Goal: Obtain resource: Download file/media

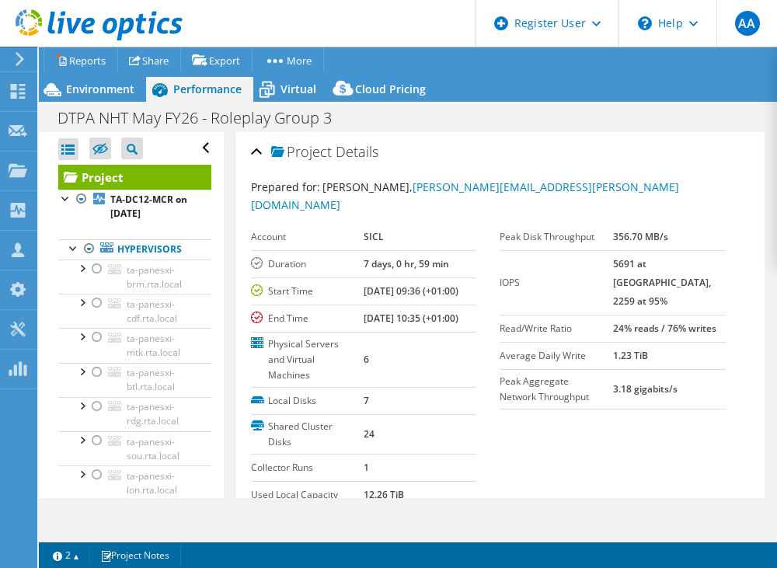
select select "USD"
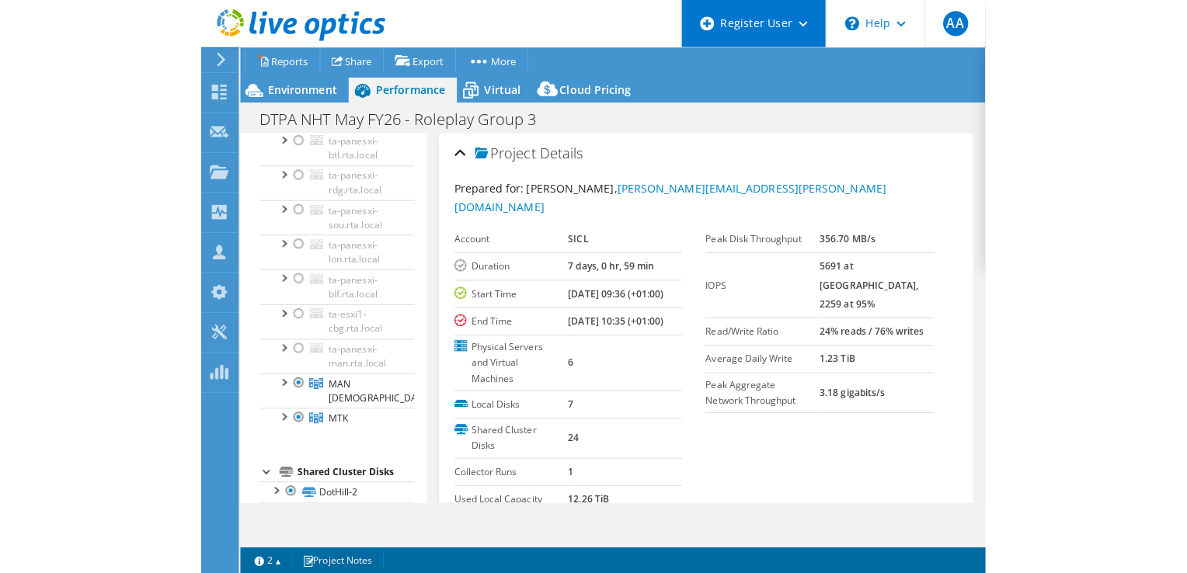
scroll to position [177, 0]
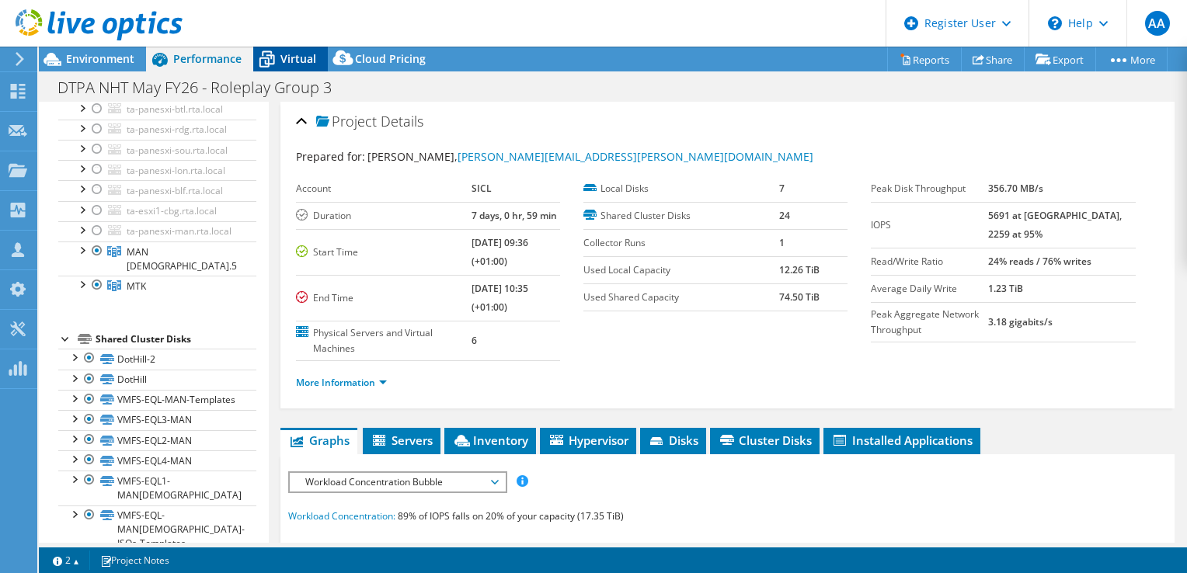
click at [273, 57] on icon at bounding box center [267, 60] width 16 height 12
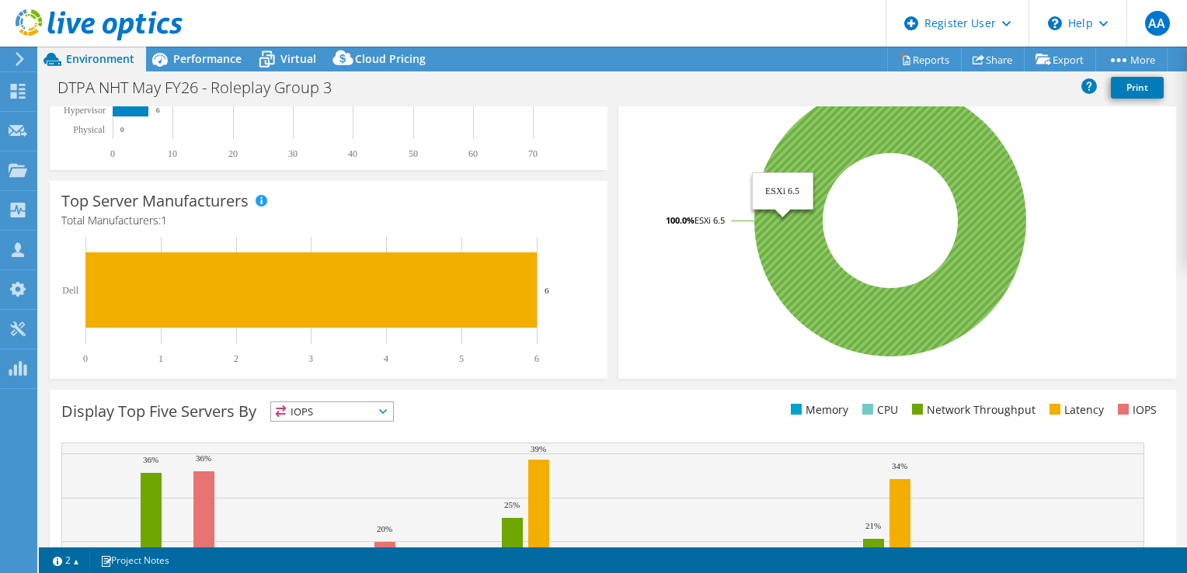
scroll to position [311, 0]
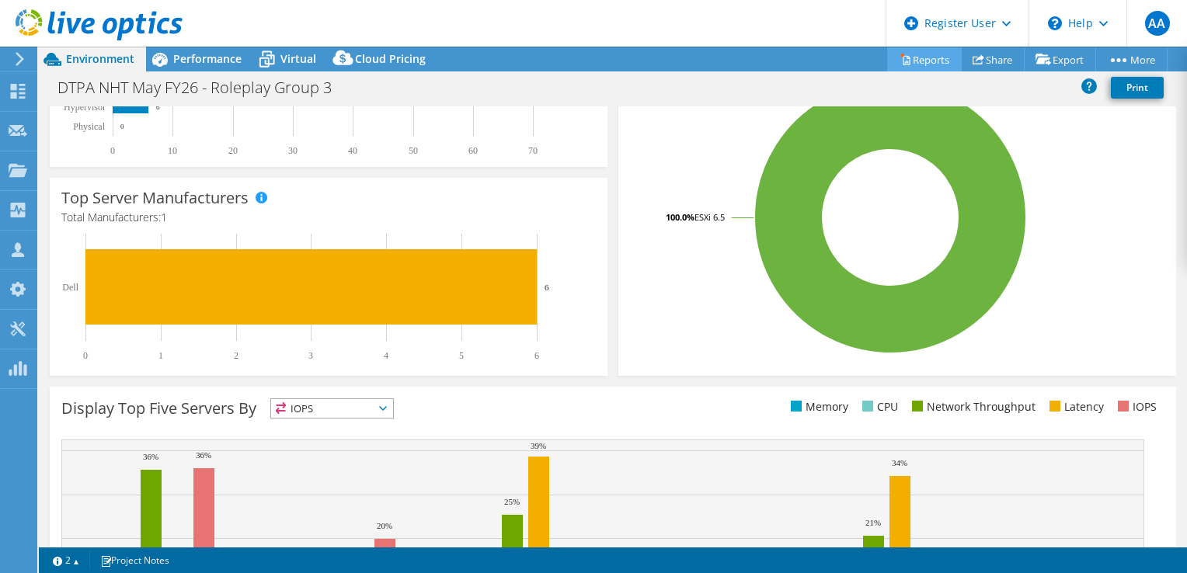
click at [910, 57] on link "Reports" at bounding box center [924, 59] width 75 height 24
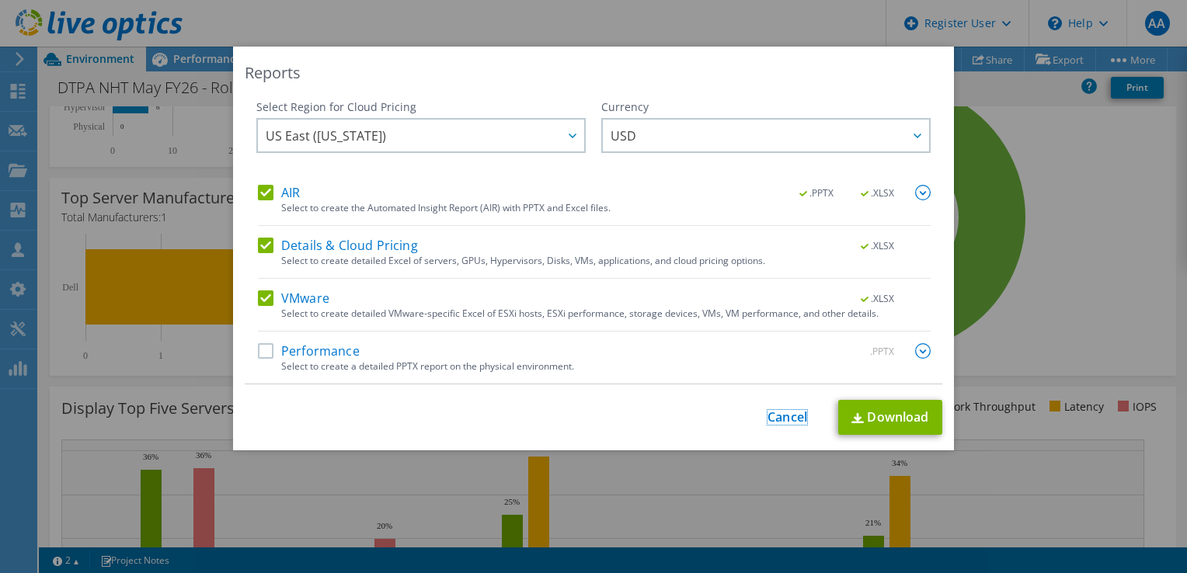
drag, startPoint x: 780, startPoint y: 409, endPoint x: 782, endPoint y: 370, distance: 38.9
click at [780, 410] on link "Cancel" at bounding box center [787, 417] width 40 height 15
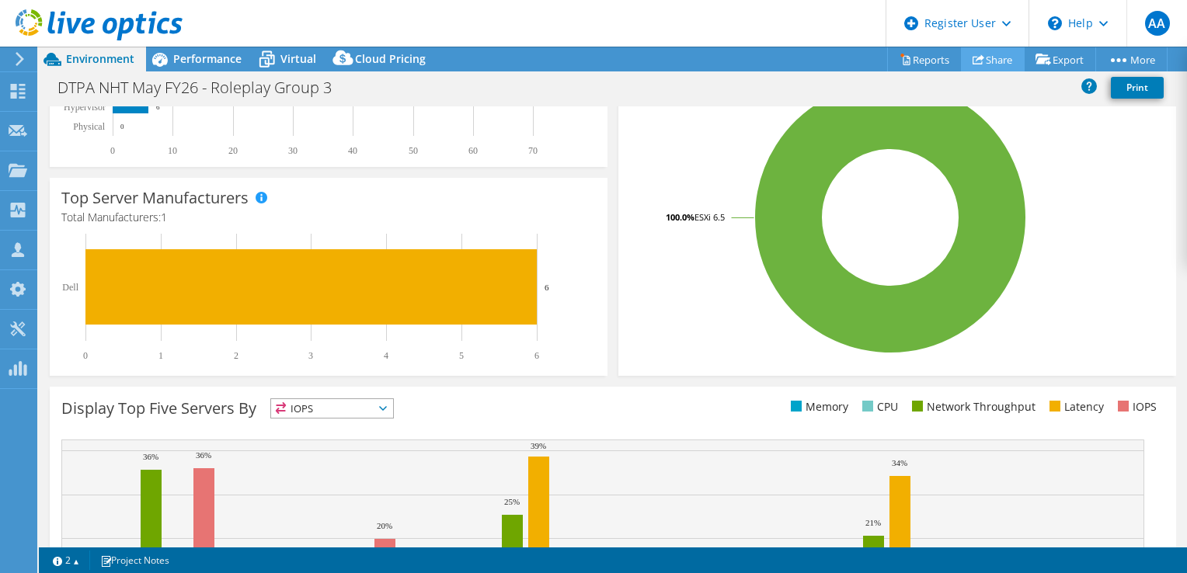
click at [989, 62] on link "Share" at bounding box center [993, 59] width 64 height 24
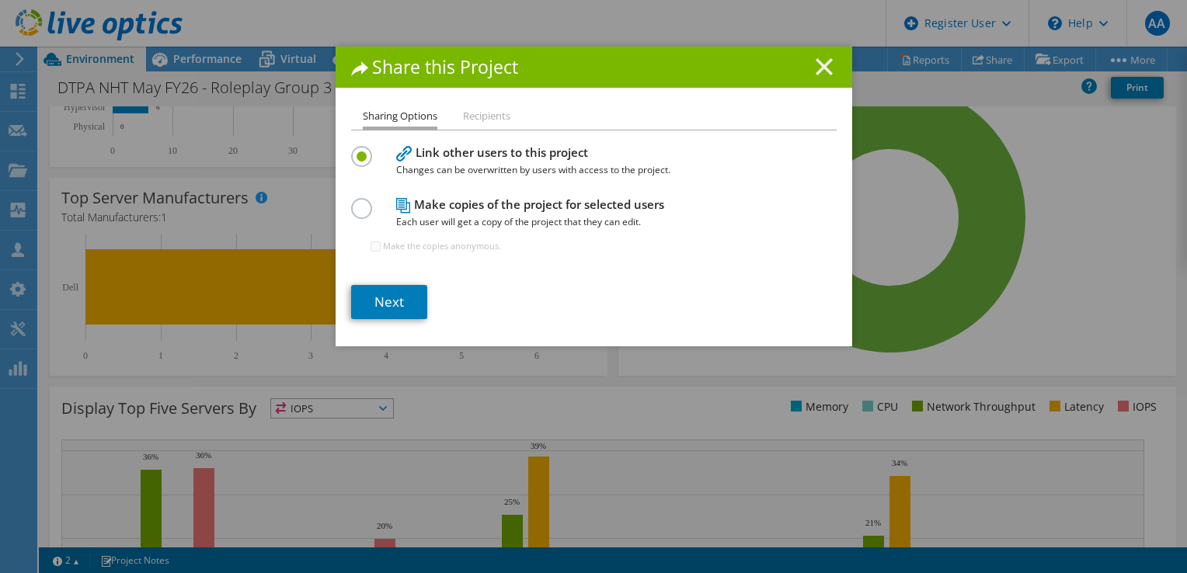
click at [817, 67] on line at bounding box center [824, 67] width 16 height 16
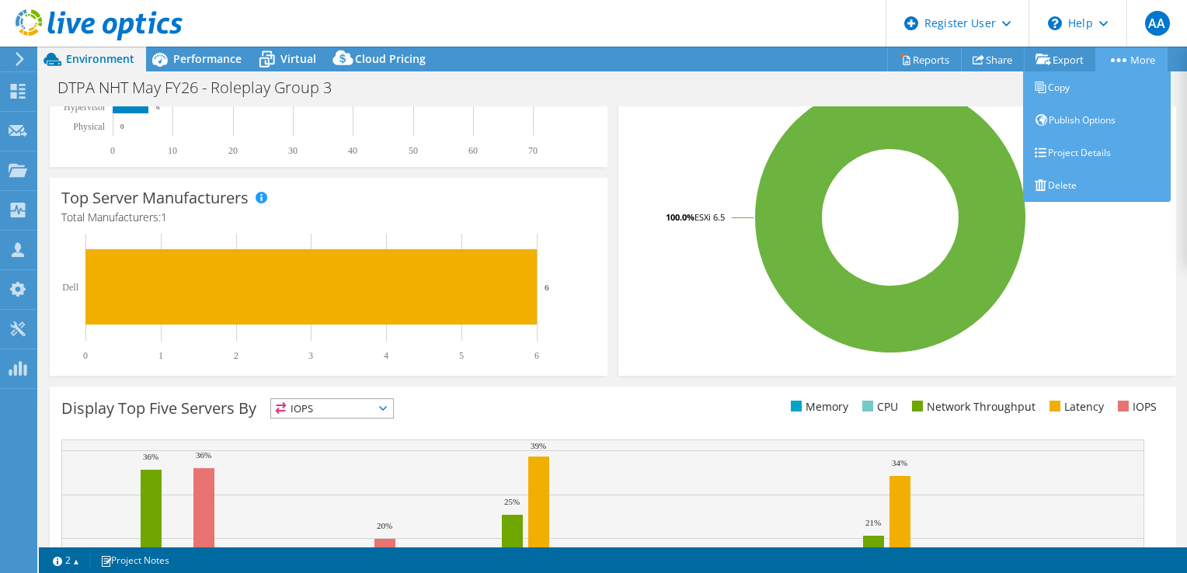
click at [1137, 64] on link "More" at bounding box center [1131, 59] width 72 height 24
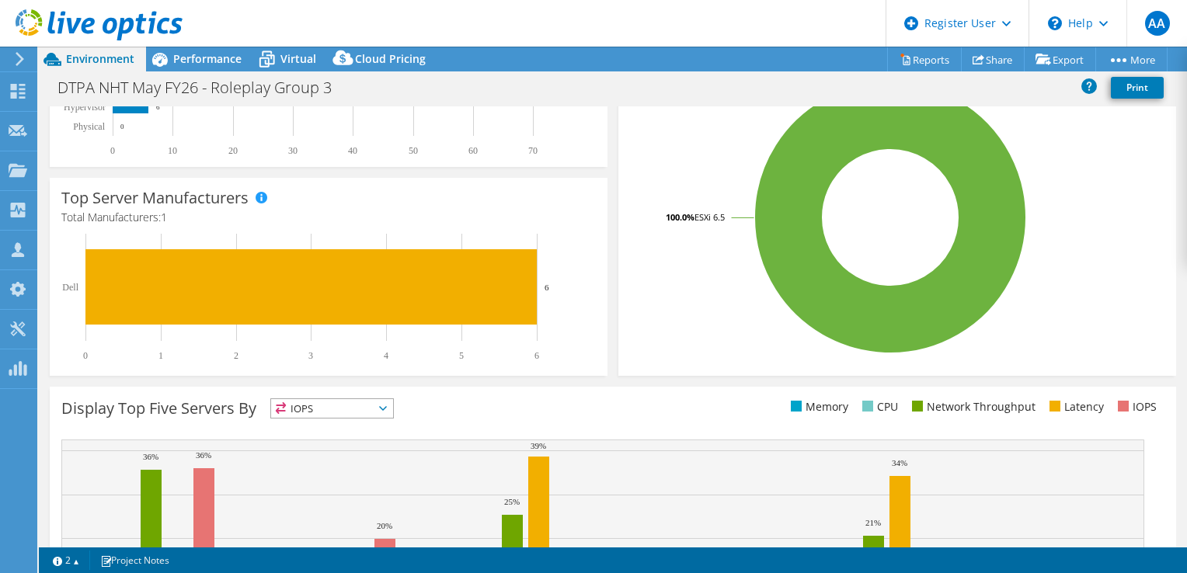
click at [1022, 247] on rect at bounding box center [890, 218] width 520 height 272
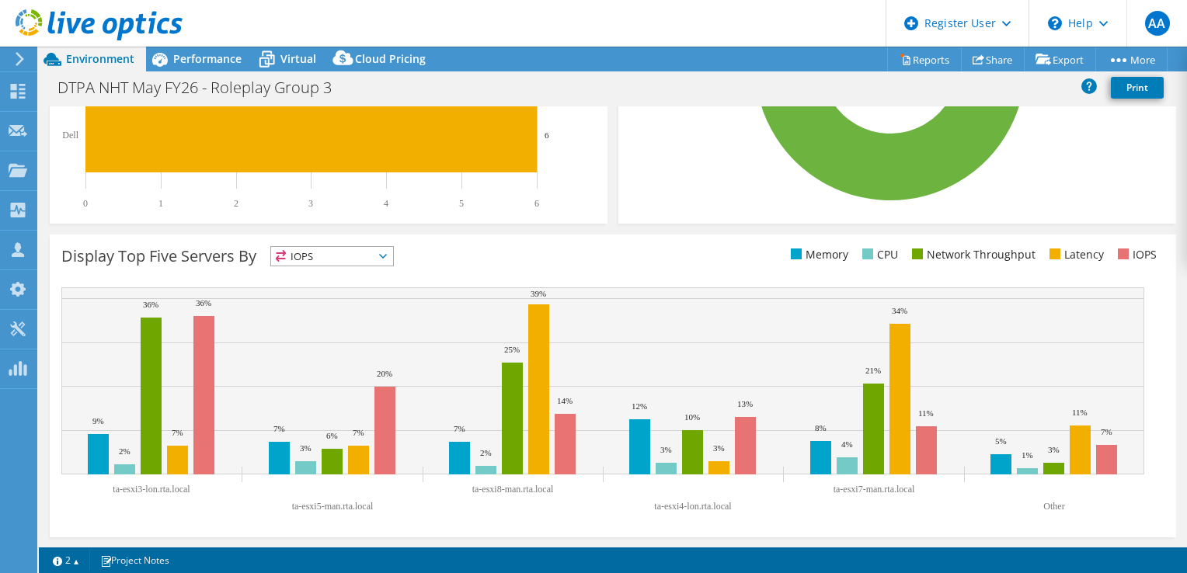
click at [941, 254] on li "Network Throughput" at bounding box center [971, 254] width 127 height 17
click at [916, 252] on li "Network Throughput" at bounding box center [971, 254] width 127 height 17
click at [374, 247] on span "IOPS" at bounding box center [332, 256] width 122 height 19
click at [504, 272] on div "Display Top Five Servers By IOPS IOPS" at bounding box center [613, 386] width 1126 height 303
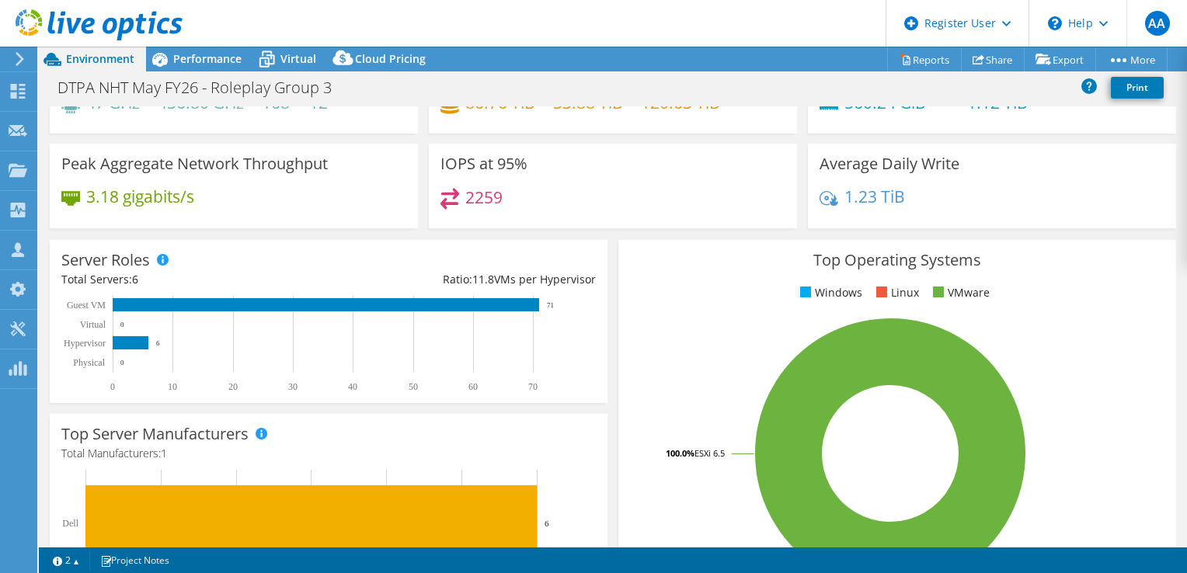
scroll to position [0, 0]
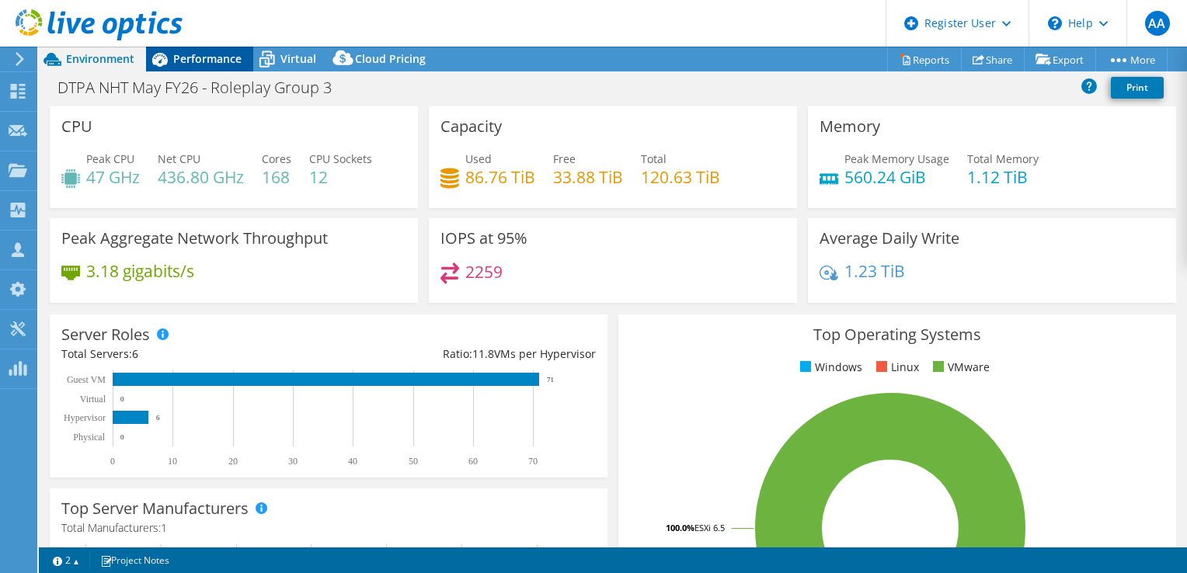
click at [196, 54] on span "Performance" at bounding box center [207, 58] width 68 height 15
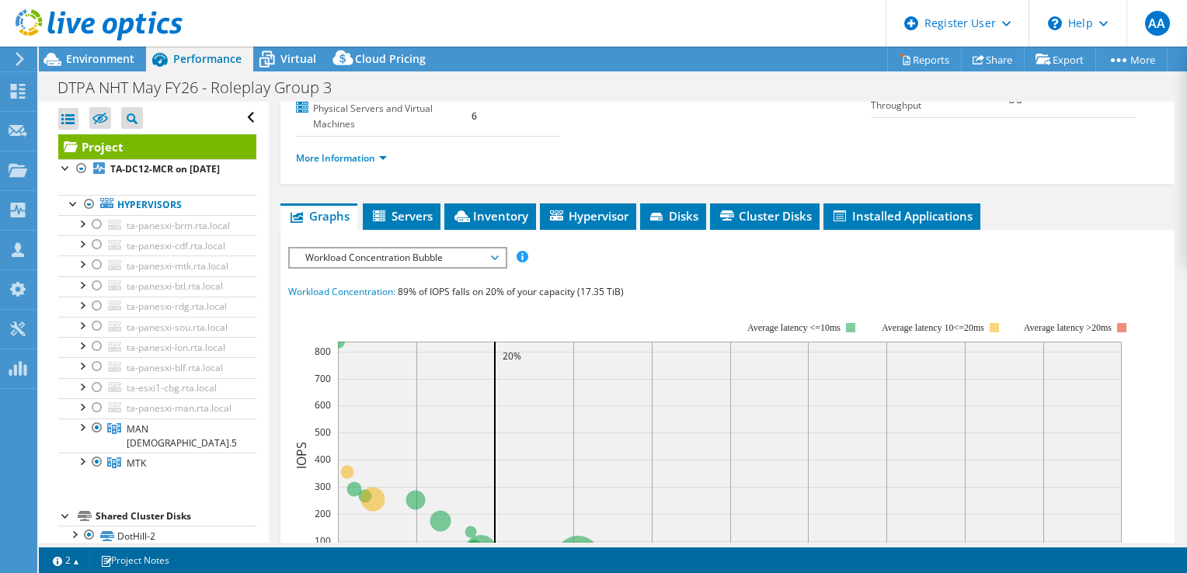
scroll to position [233, 0]
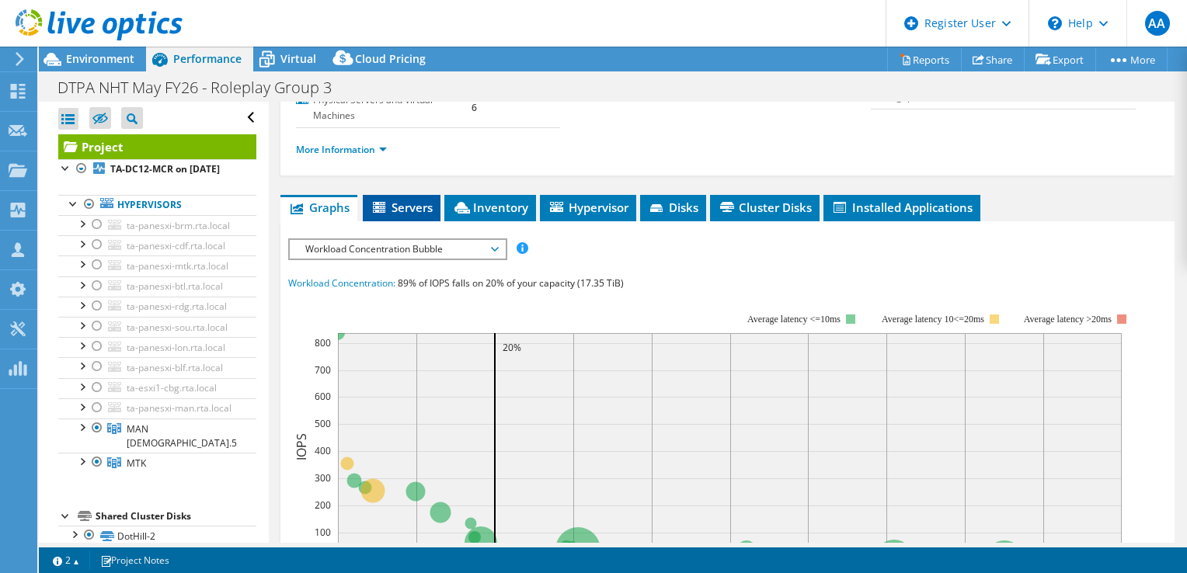
click at [417, 210] on span "Servers" at bounding box center [401, 208] width 62 height 16
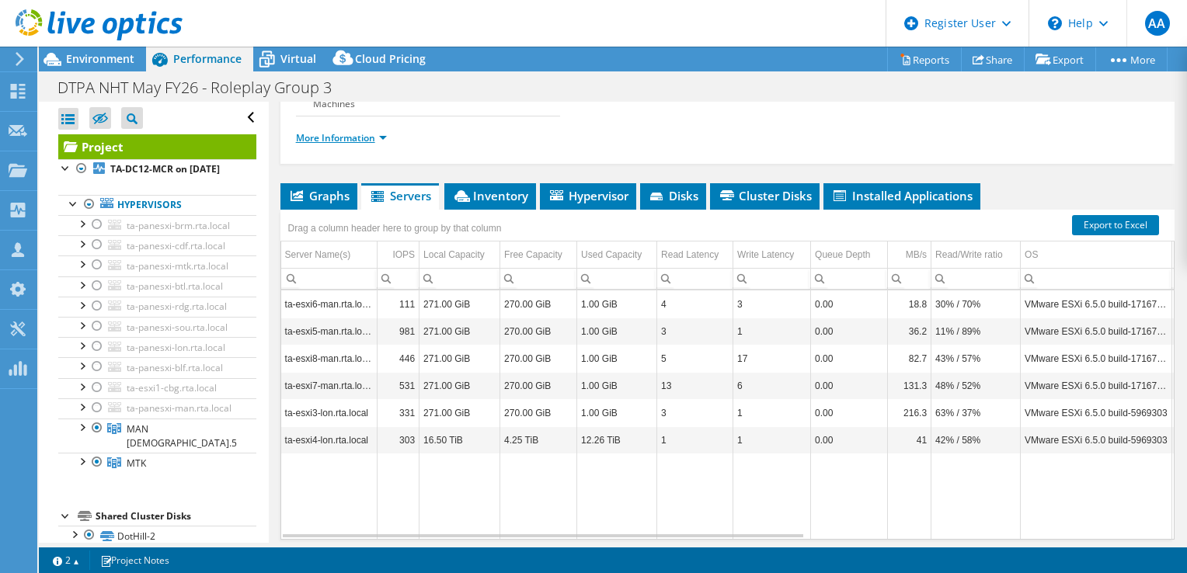
scroll to position [221, 0]
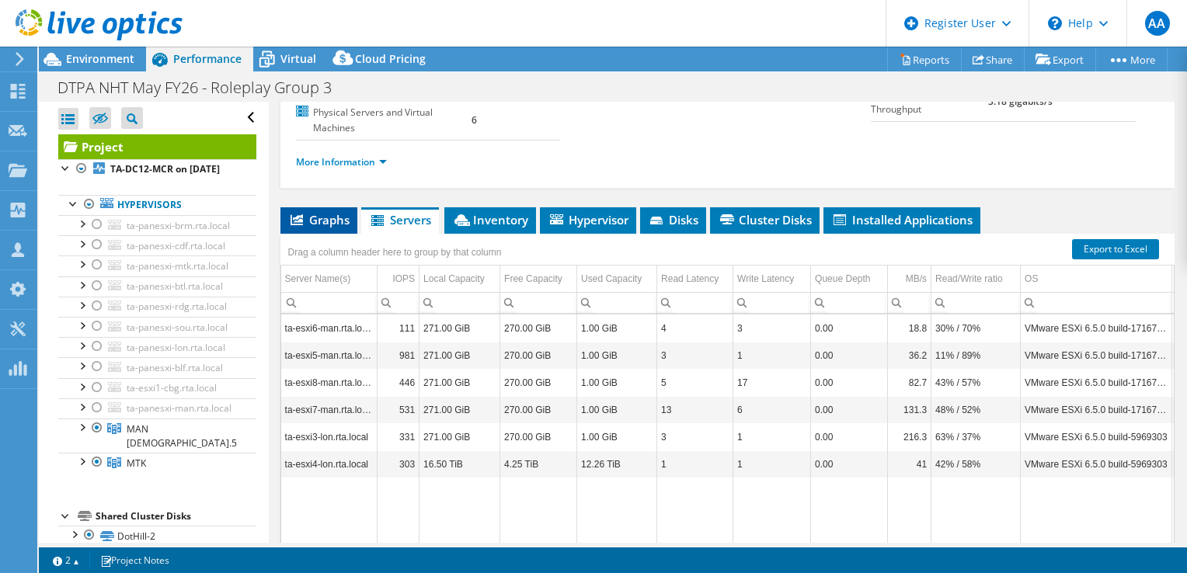
click at [323, 214] on span "Graphs" at bounding box center [318, 220] width 61 height 16
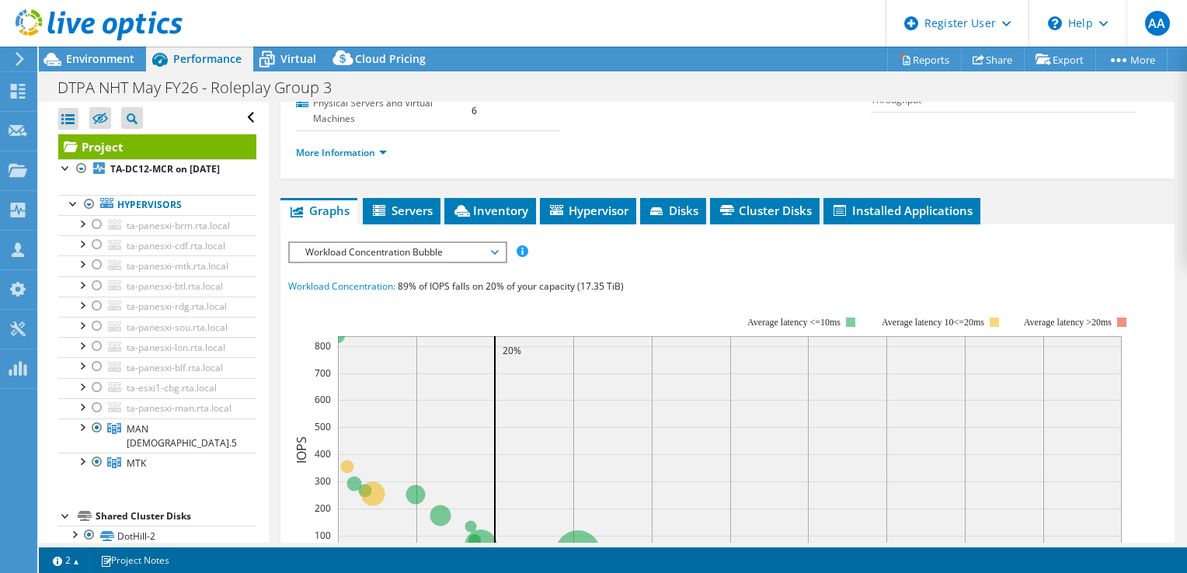
scroll to position [217, 0]
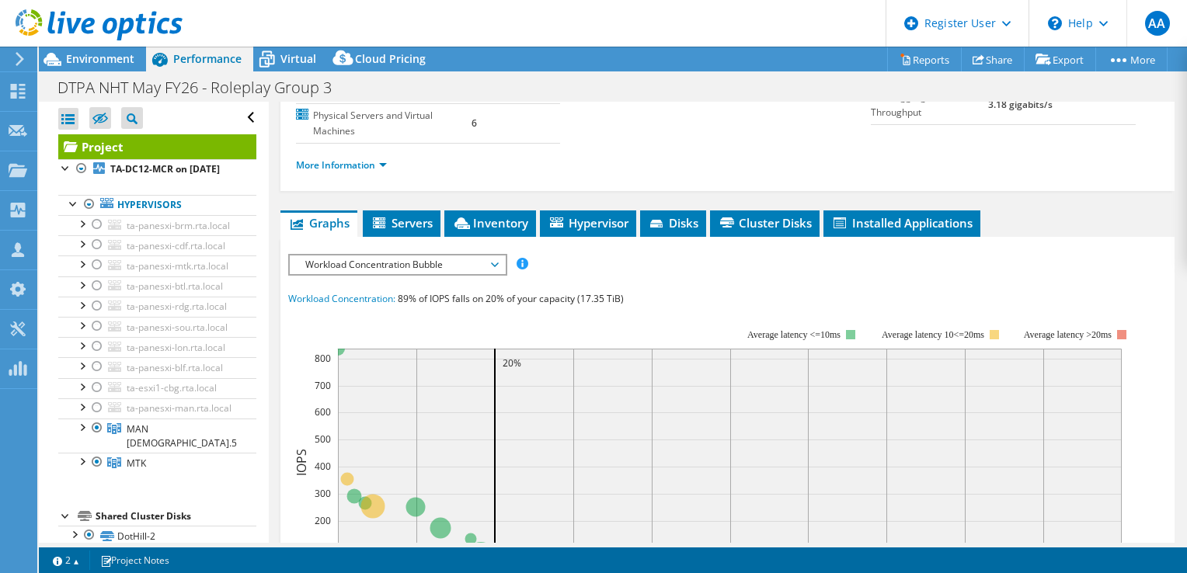
click at [404, 266] on span "Workload Concentration Bubble" at bounding box center [397, 265] width 200 height 19
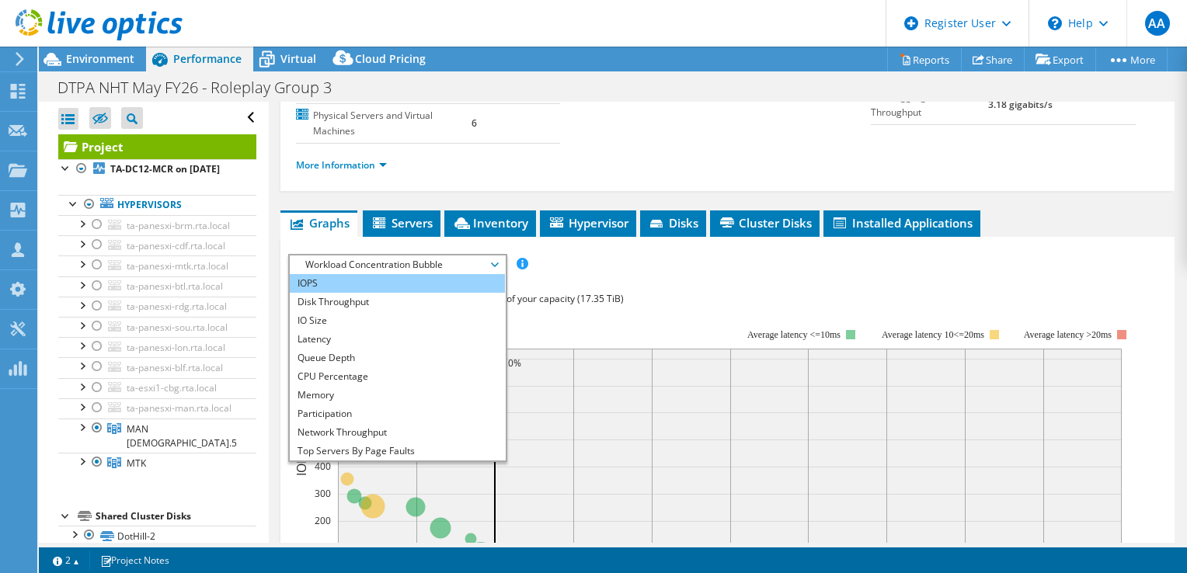
click at [336, 282] on li "IOPS" at bounding box center [397, 283] width 215 height 19
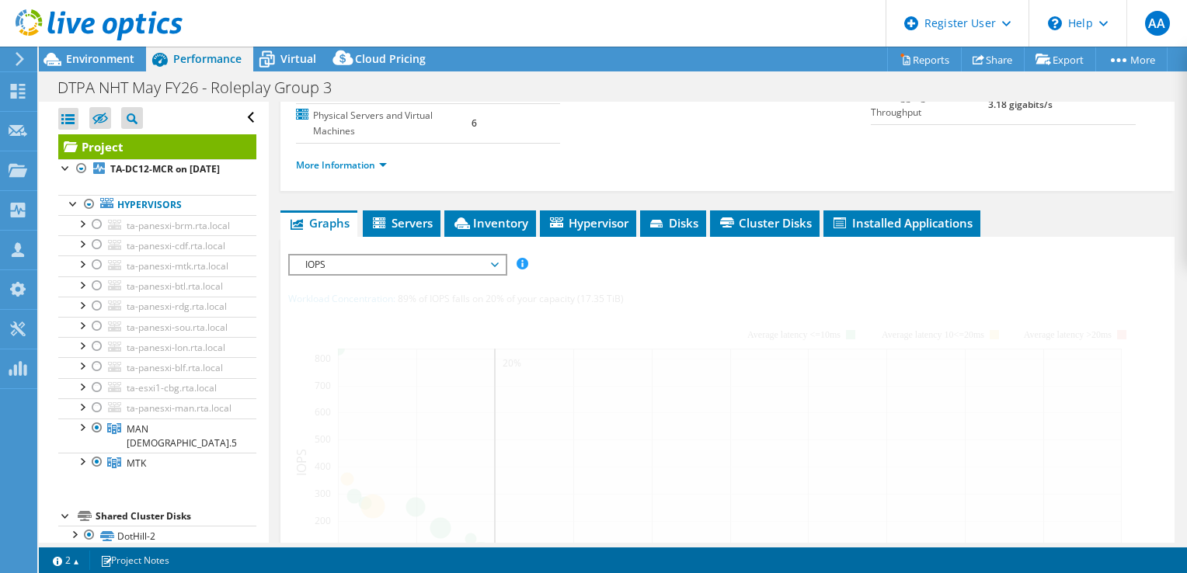
click at [365, 259] on span "IOPS" at bounding box center [397, 265] width 200 height 19
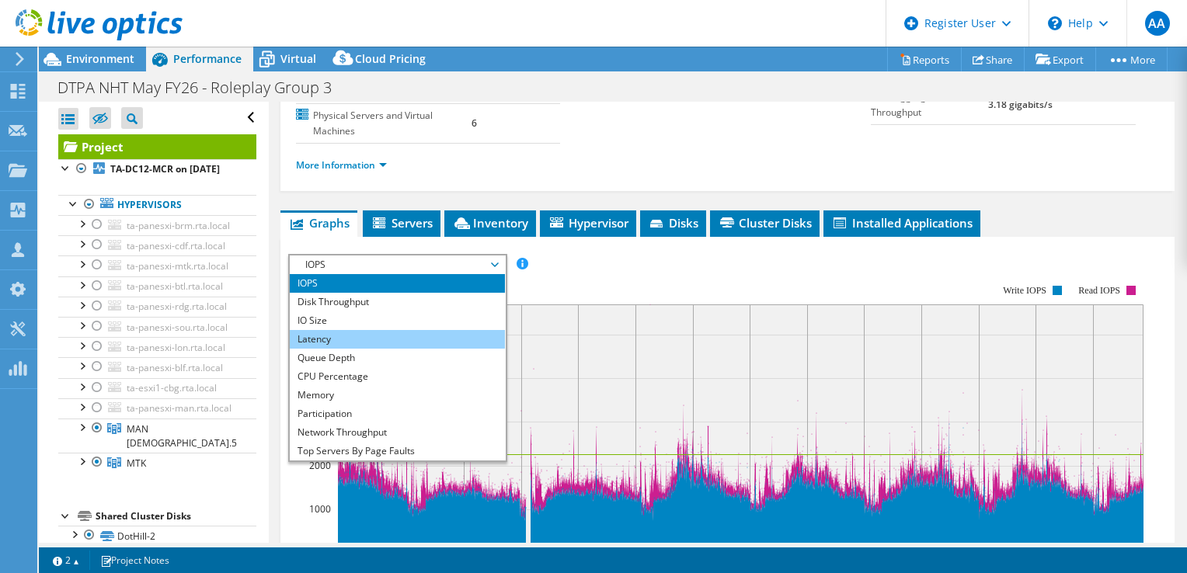
click at [353, 339] on li "Latency" at bounding box center [397, 339] width 215 height 19
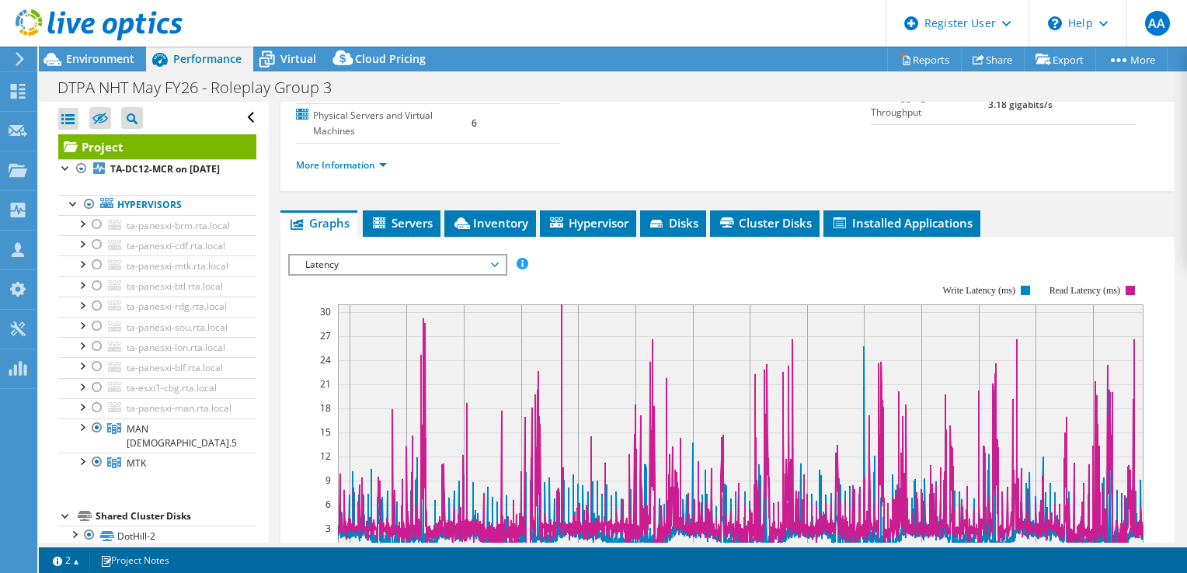
click at [395, 262] on span "Latency" at bounding box center [397, 265] width 200 height 19
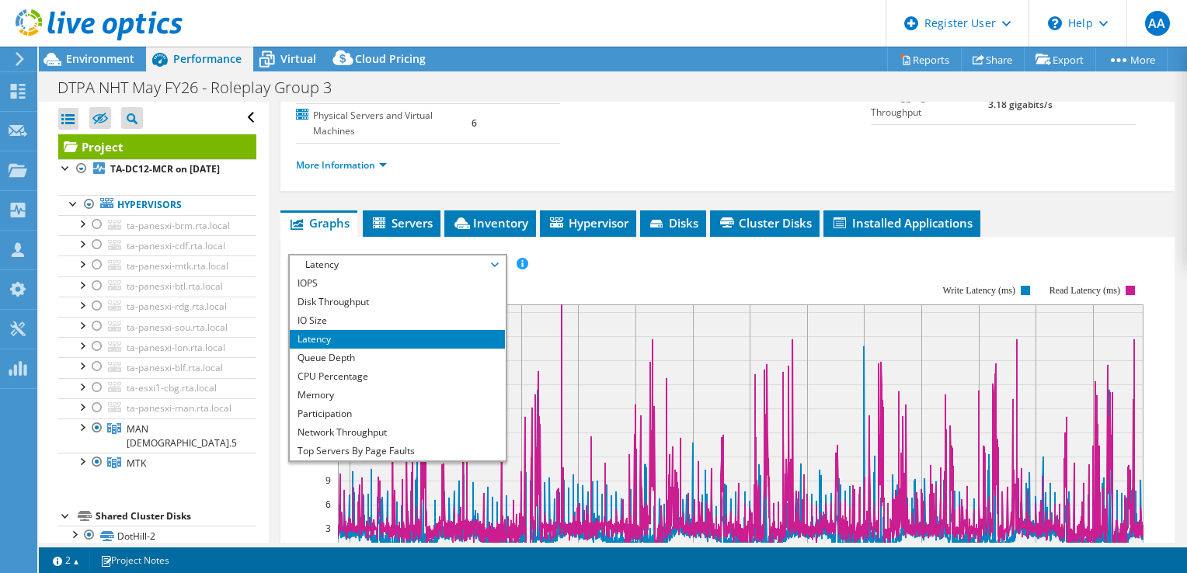
click at [589, 284] on rect at bounding box center [715, 418] width 855 height 311
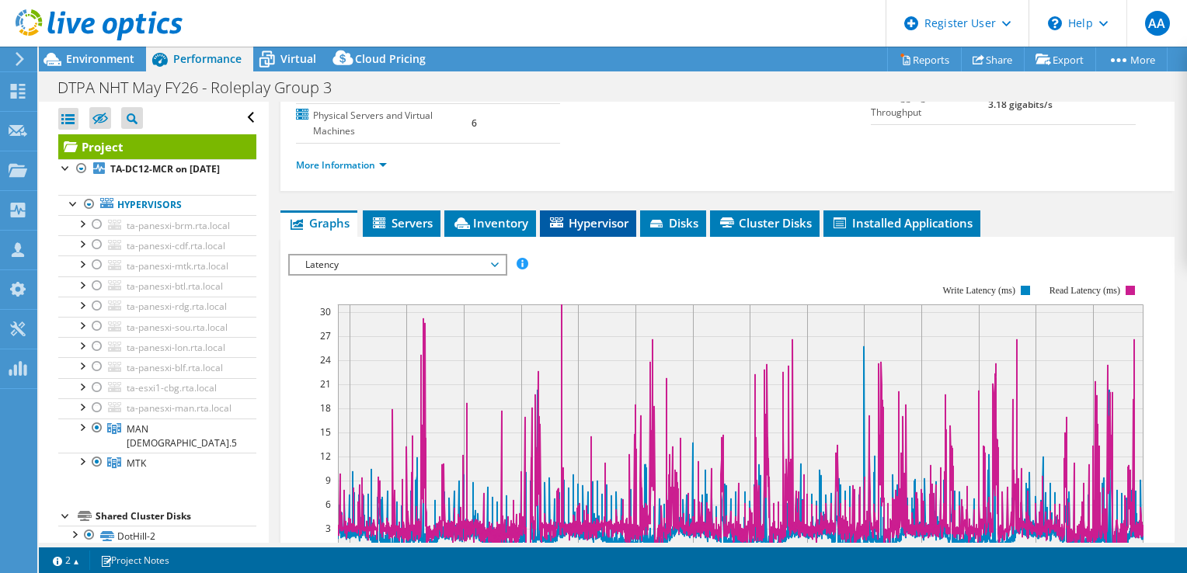
click at [576, 225] on span "Hypervisor" at bounding box center [588, 223] width 81 height 16
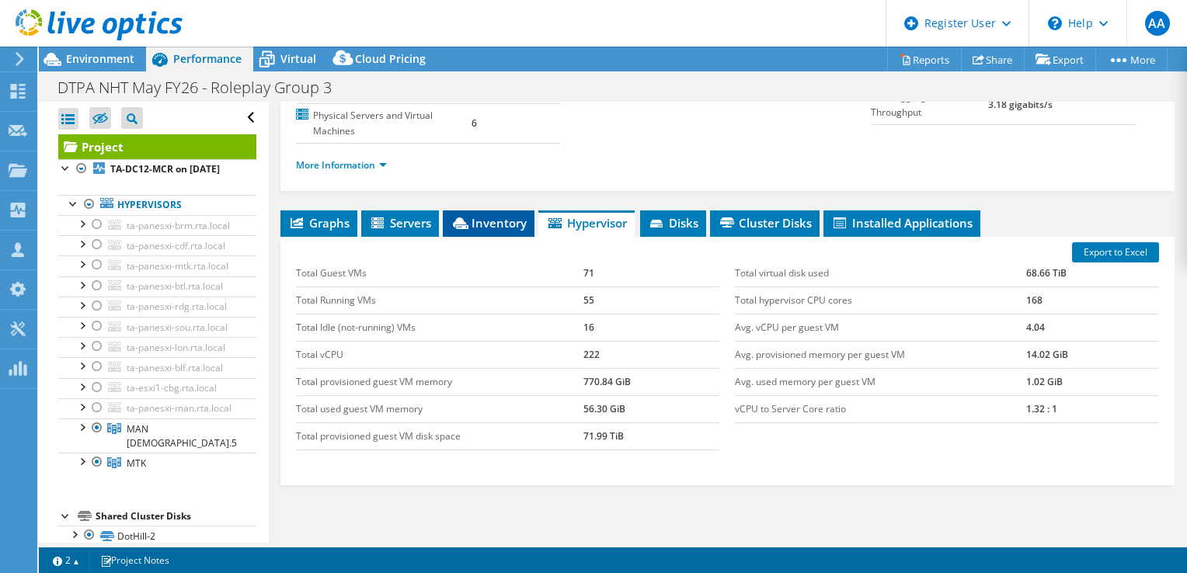
click at [469, 223] on span "Inventory" at bounding box center [488, 223] width 76 height 16
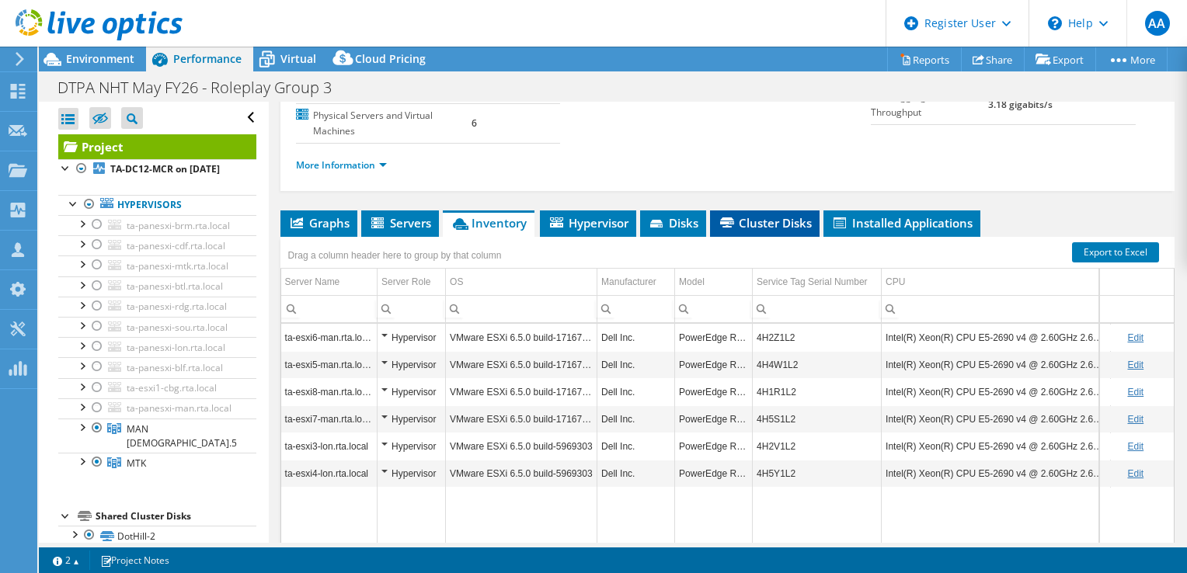
click at [791, 228] on li "Cluster Disks" at bounding box center [765, 223] width 110 height 26
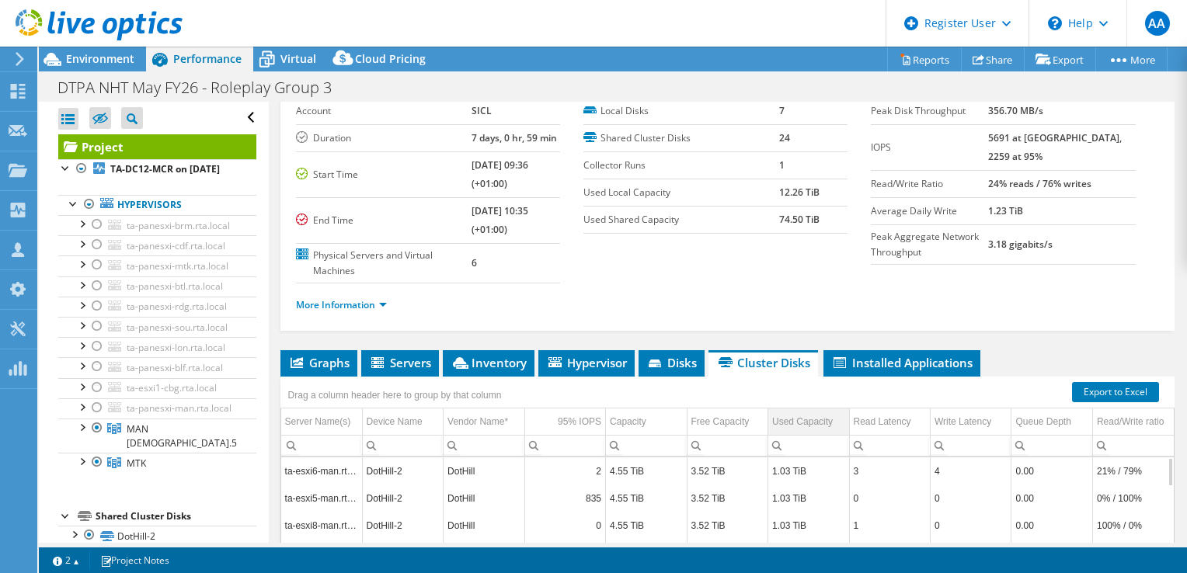
scroll to position [155, 0]
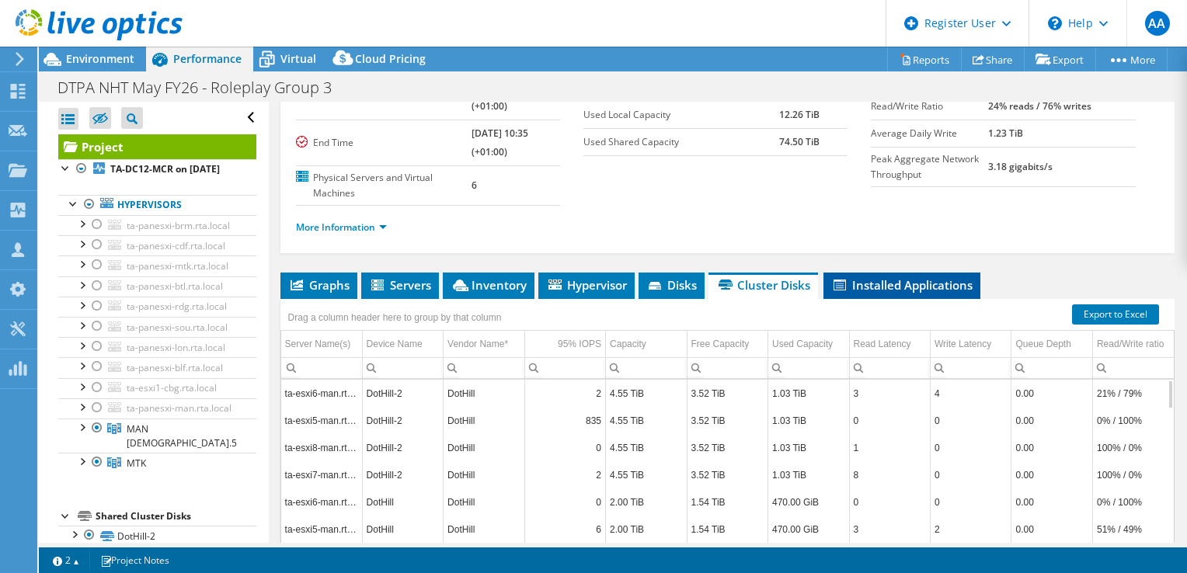
click at [885, 278] on span "Installed Applications" at bounding box center [901, 285] width 141 height 16
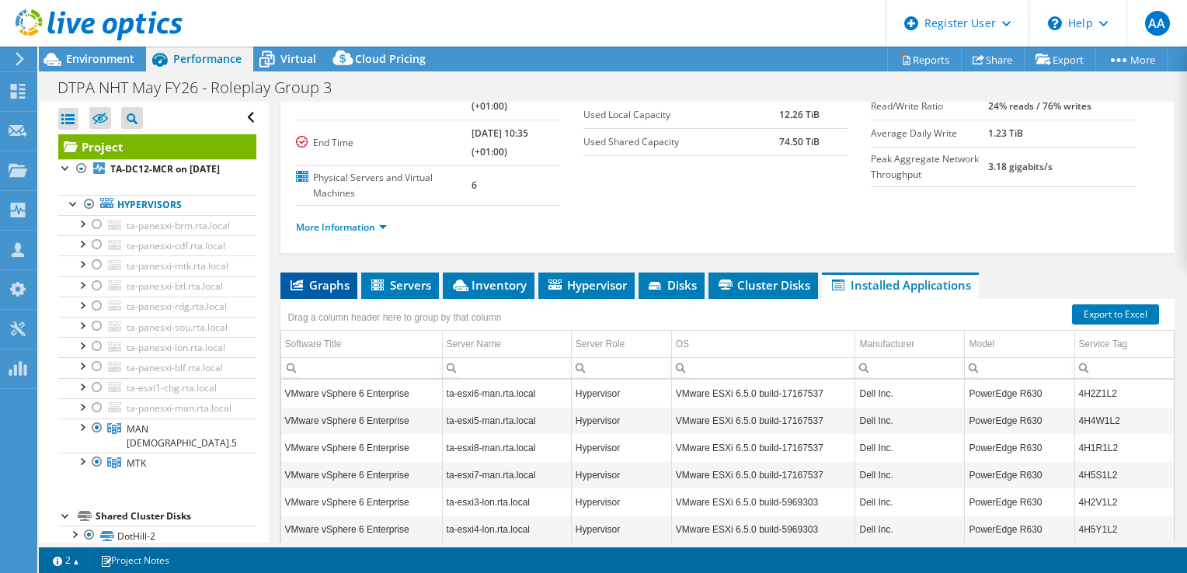
click at [340, 290] on li "Graphs" at bounding box center [318, 286] width 77 height 26
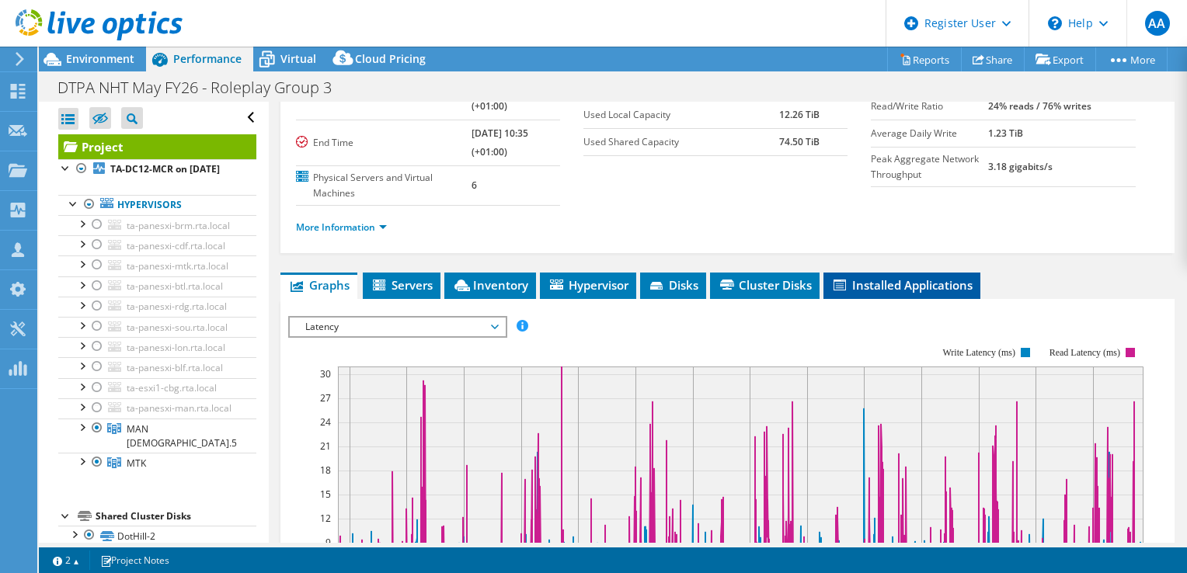
click at [948, 282] on span "Installed Applications" at bounding box center [901, 285] width 141 height 16
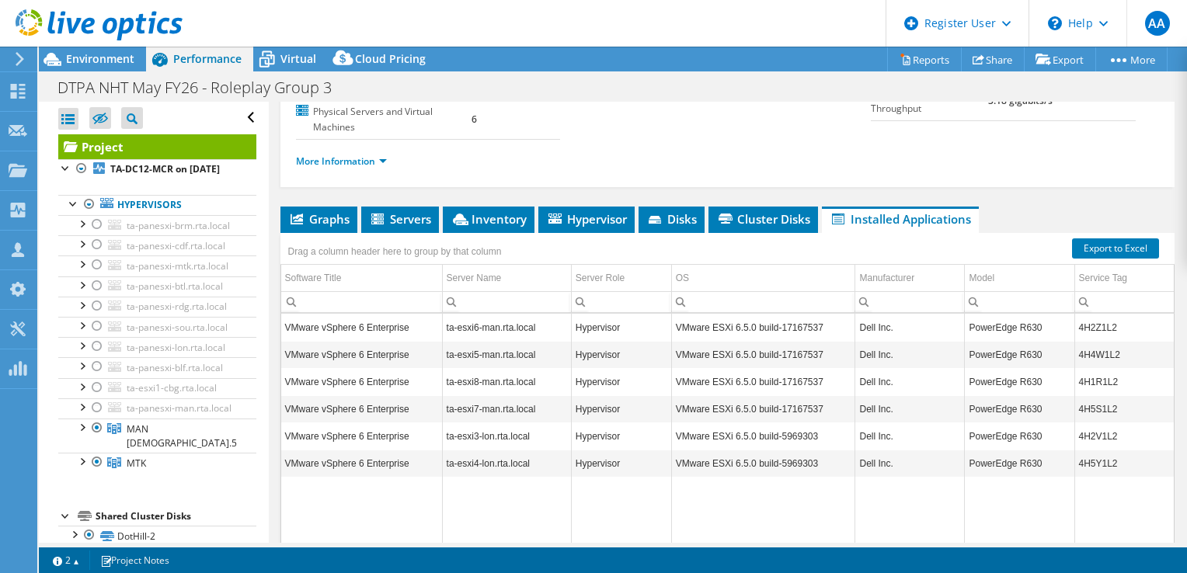
scroll to position [233, 0]
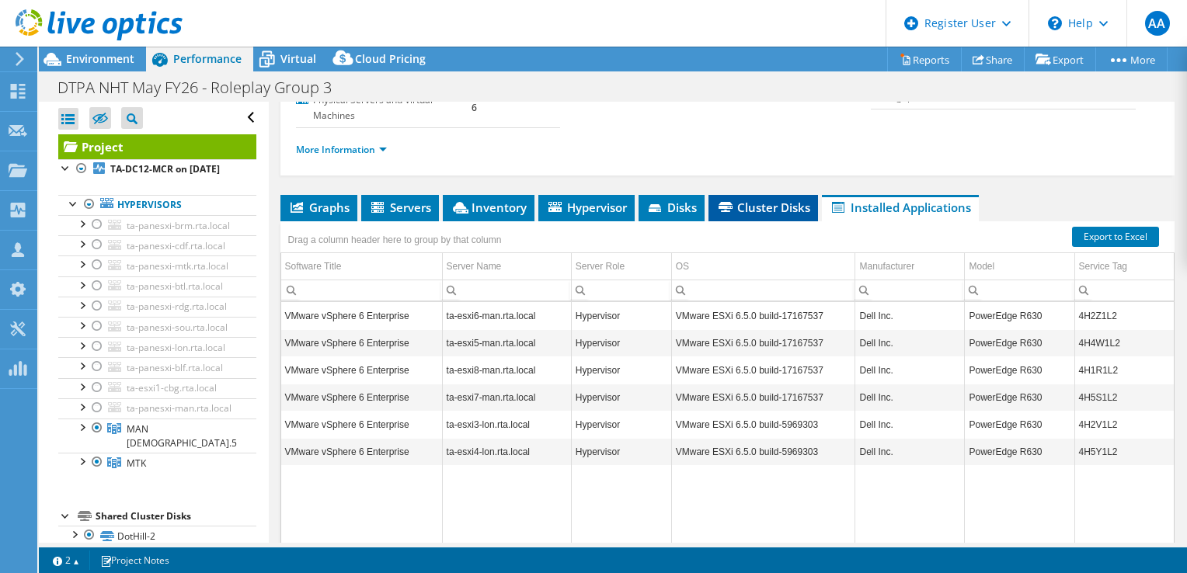
click at [788, 210] on span "Cluster Disks" at bounding box center [763, 208] width 94 height 16
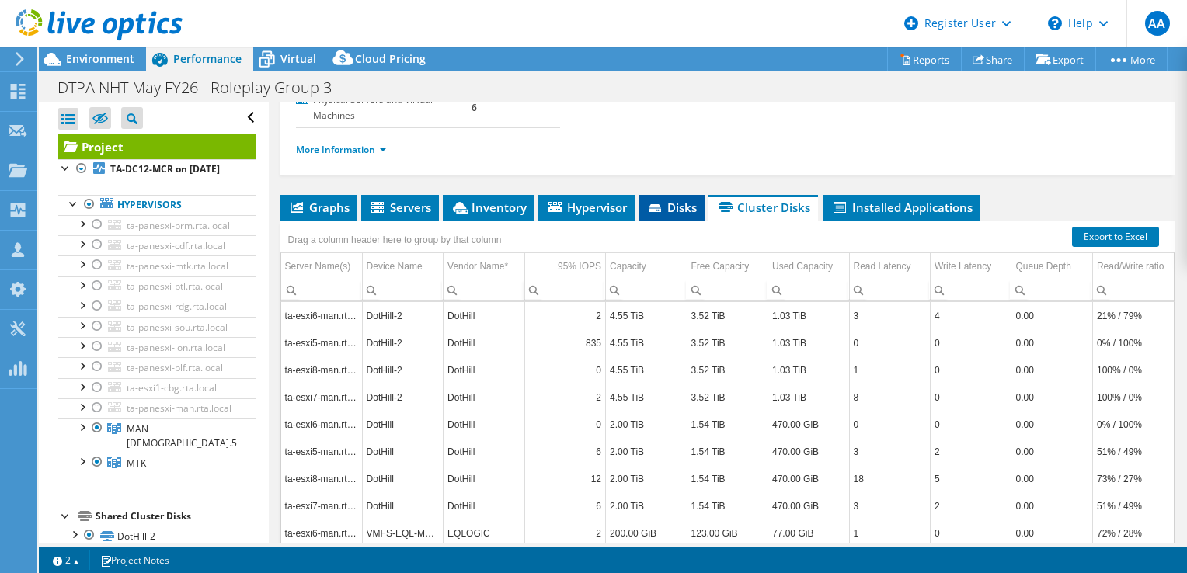
click at [663, 207] on icon at bounding box center [657, 209] width 16 height 10
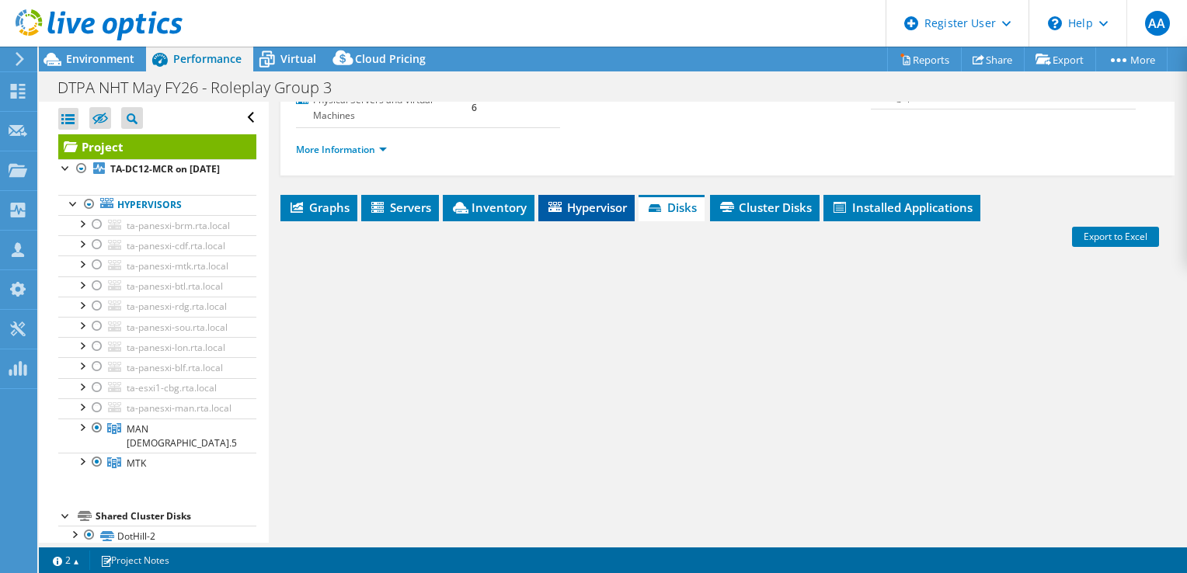
click at [580, 207] on span "Hypervisor" at bounding box center [586, 208] width 81 height 16
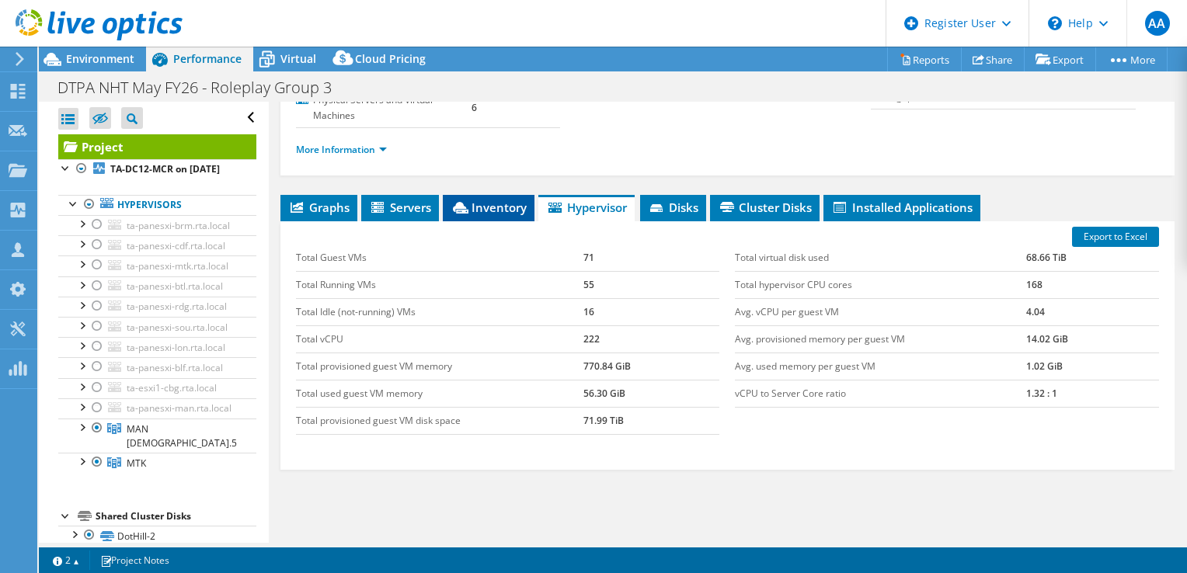
click at [461, 210] on icon at bounding box center [461, 208] width 16 height 12
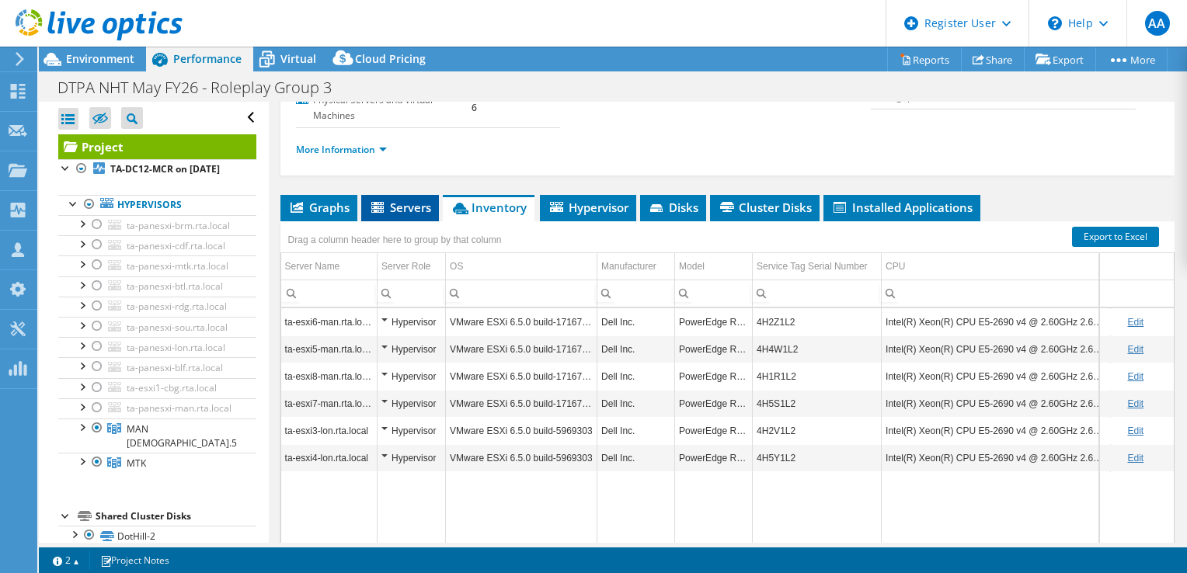
click at [396, 211] on span "Servers" at bounding box center [400, 208] width 62 height 16
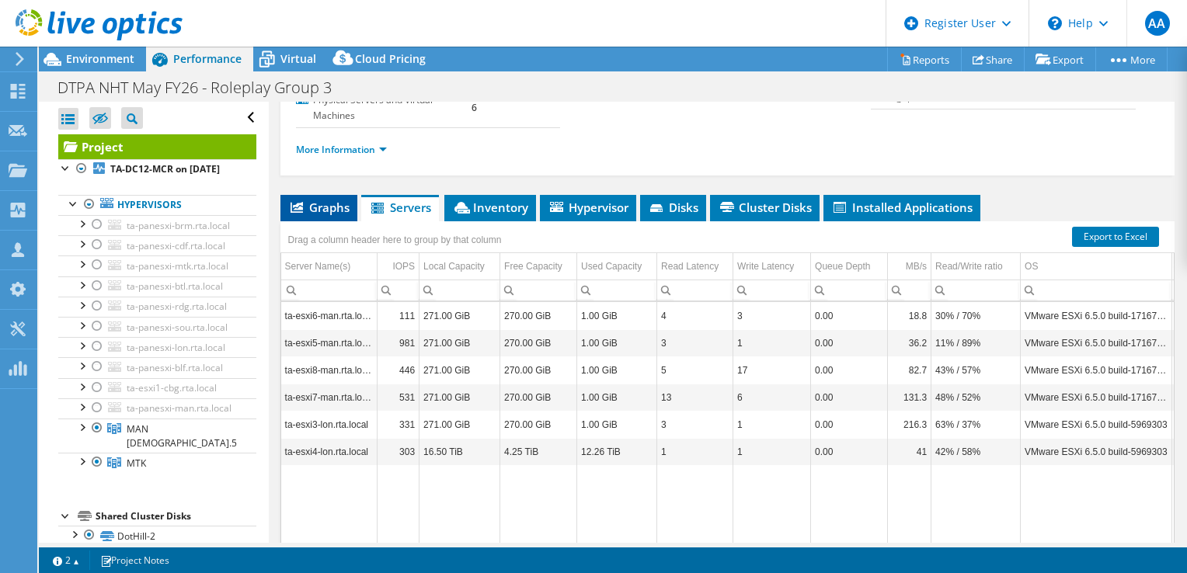
click at [296, 207] on icon at bounding box center [296, 207] width 12 height 11
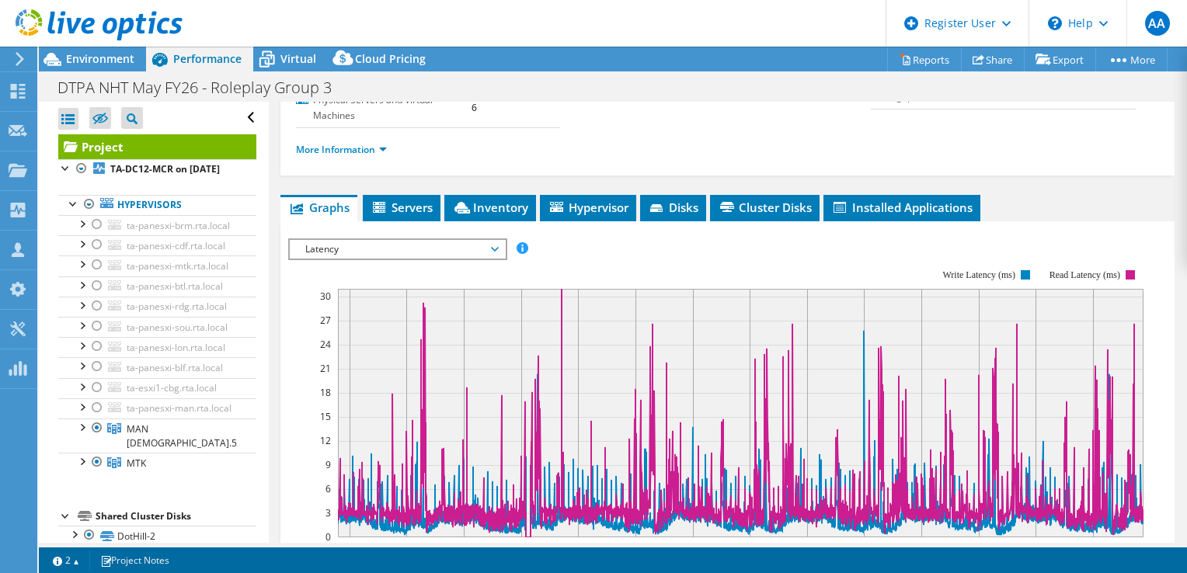
click at [485, 249] on span "Latency" at bounding box center [397, 249] width 200 height 19
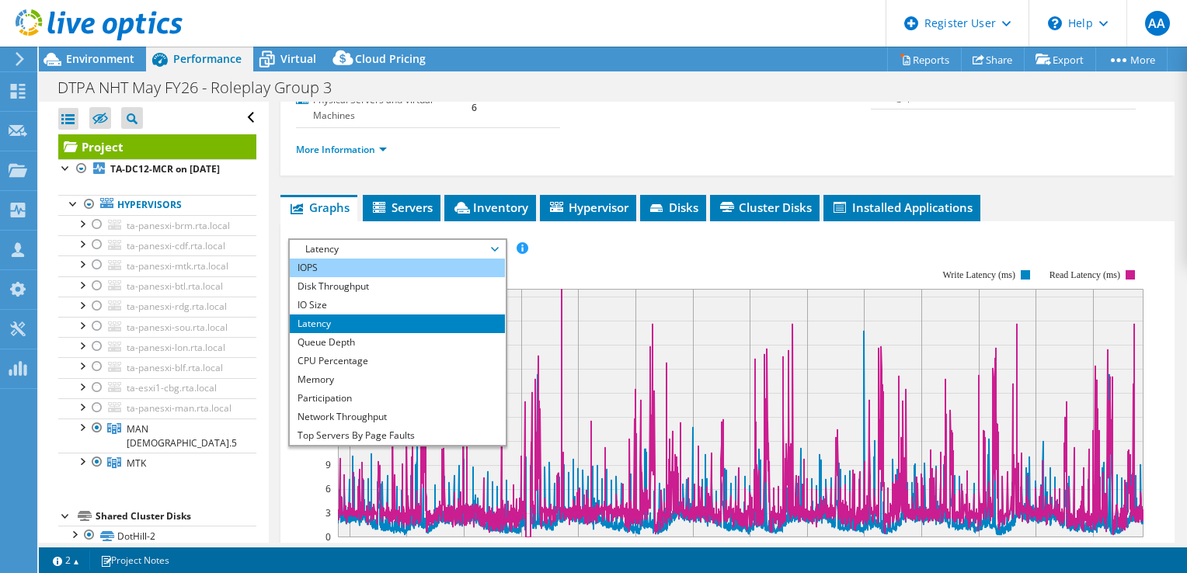
click at [377, 265] on li "IOPS" at bounding box center [397, 268] width 215 height 19
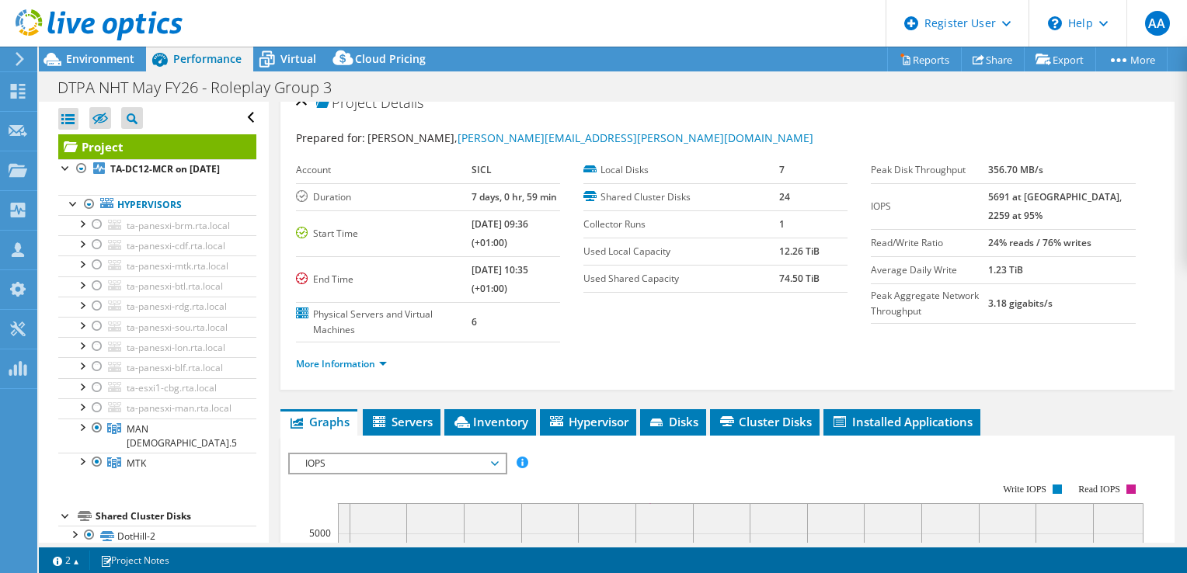
scroll to position [0, 0]
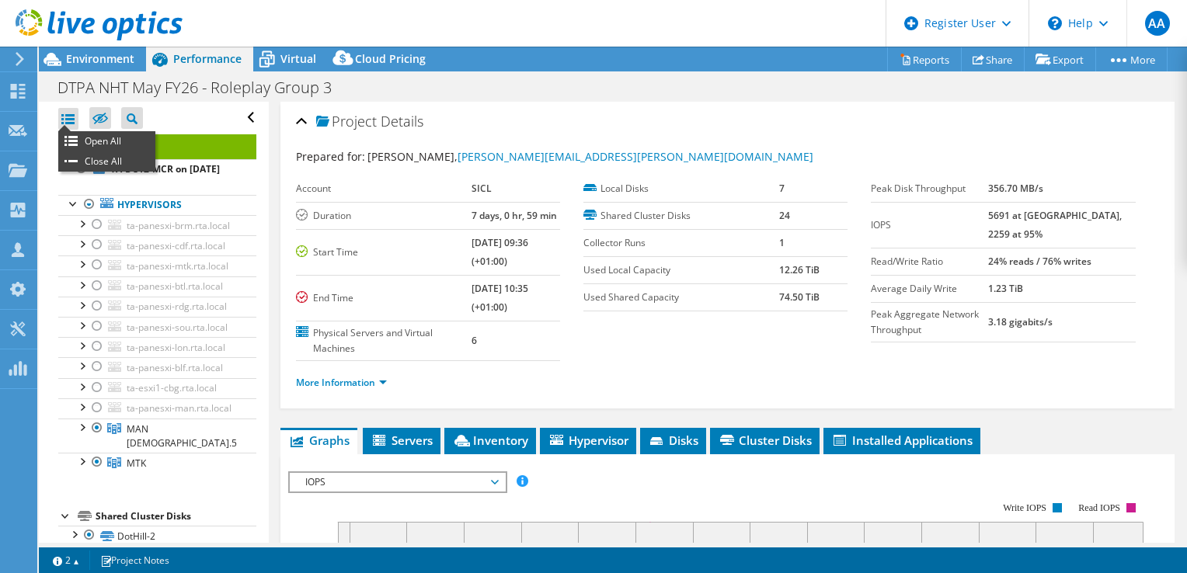
click at [64, 117] on div at bounding box center [68, 119] width 20 height 22
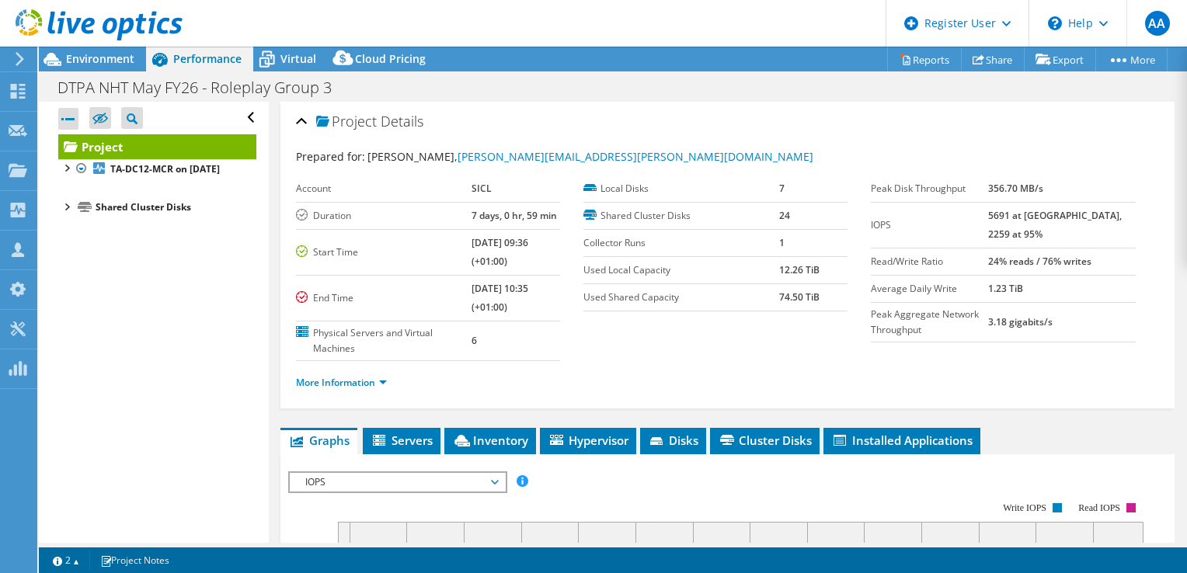
click at [64, 117] on div at bounding box center [68, 119] width 20 height 22
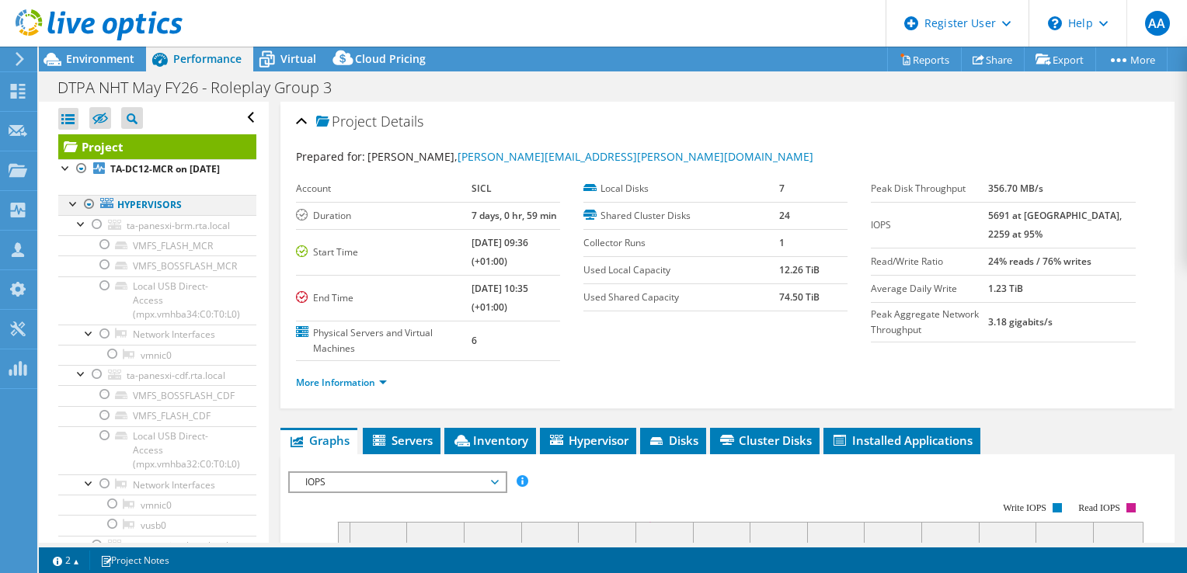
click at [68, 210] on div at bounding box center [74, 203] width 16 height 16
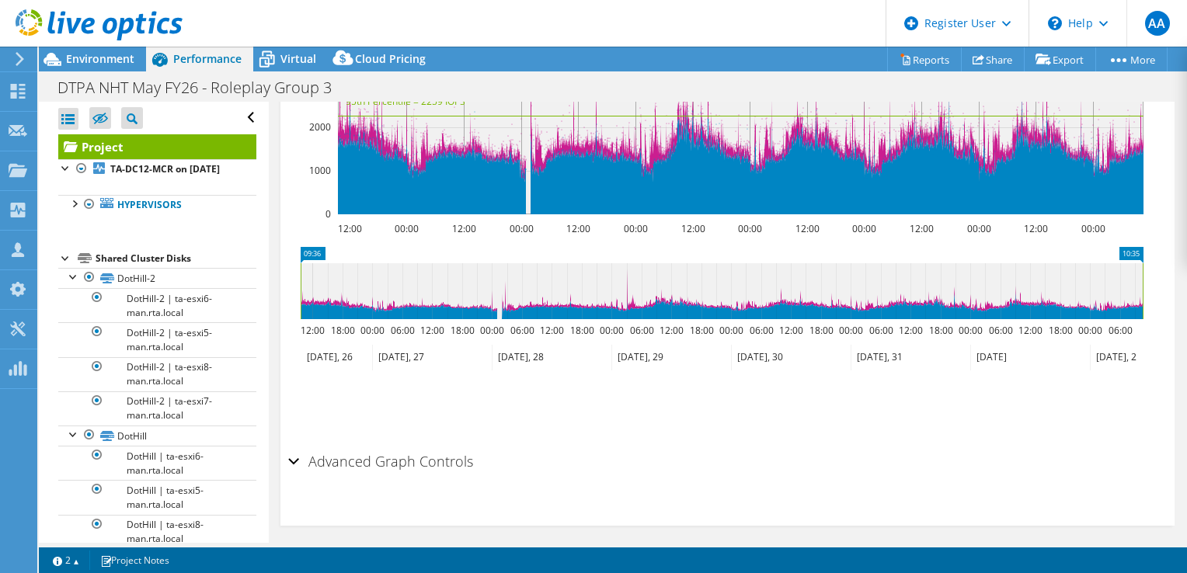
scroll to position [562, 0]
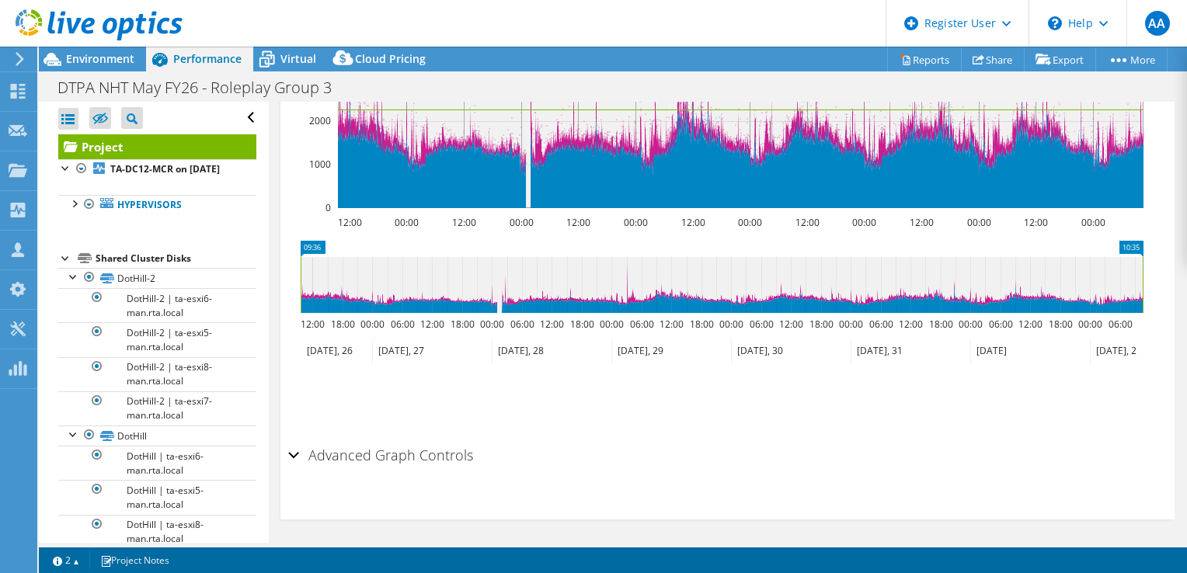
click at [299, 449] on h2 "Advanced Graph Controls" at bounding box center [380, 455] width 185 height 31
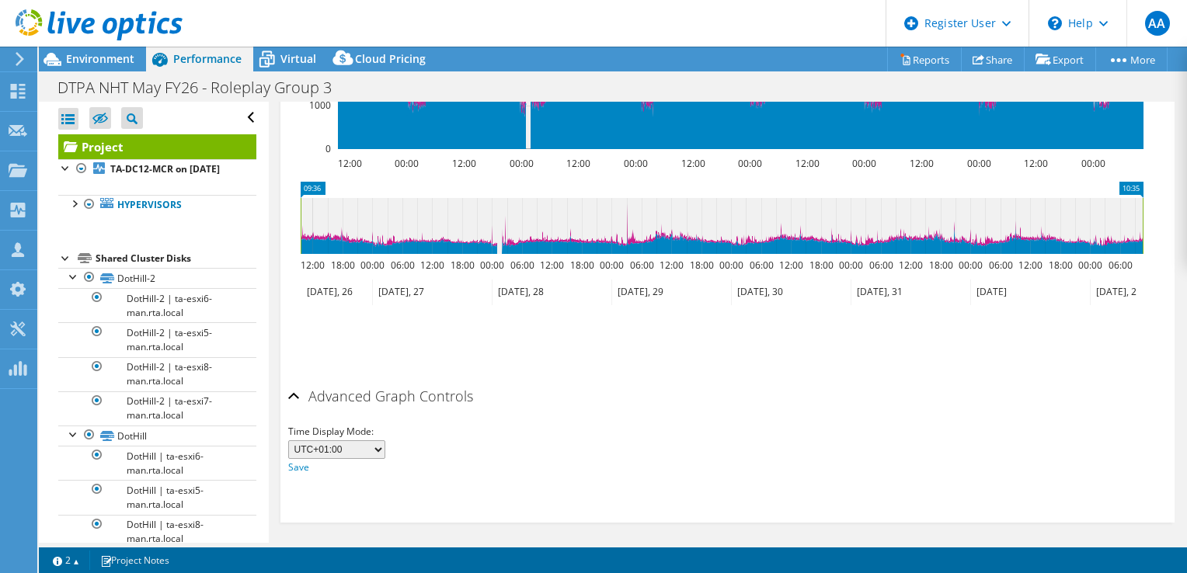
scroll to position [623, 0]
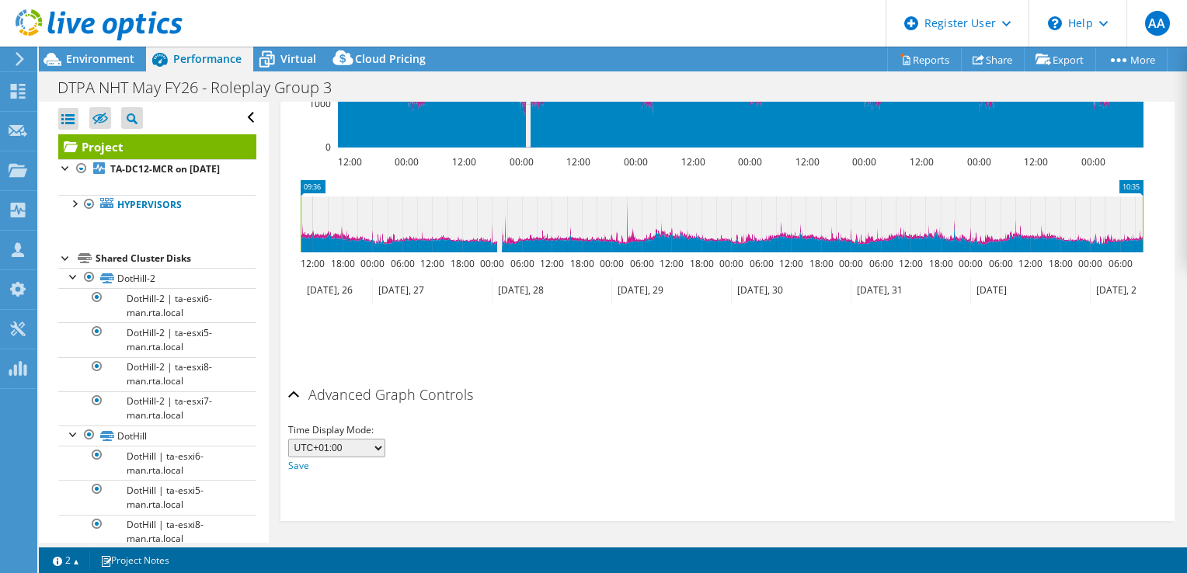
click at [376, 439] on select "UTC-12:00 UTC-11:00 UTC-10:00 UTC-09:30 UTC-09:00 UTC-08:00 UTC-07:00 UTC-06:00…" at bounding box center [336, 448] width 97 height 19
click at [585, 447] on div "Time Display Mode: UTC-12:00 UTC-11:00 UTC-10:00 UTC-09:30 UTC-09:00 UTC-08:00 …" at bounding box center [727, 448] width 878 height 53
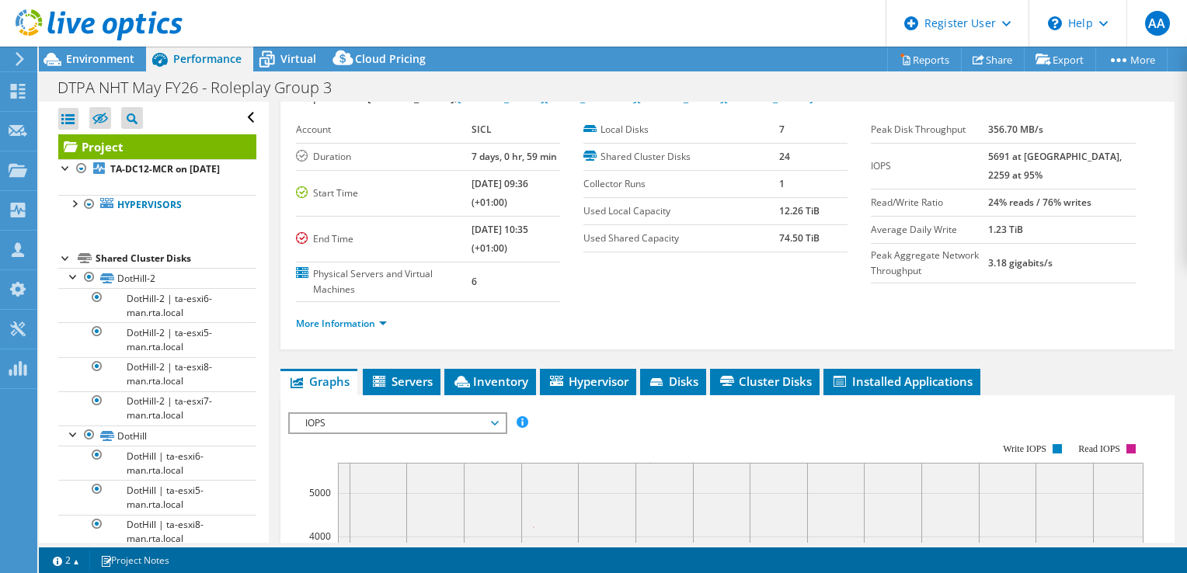
scroll to position [0, 0]
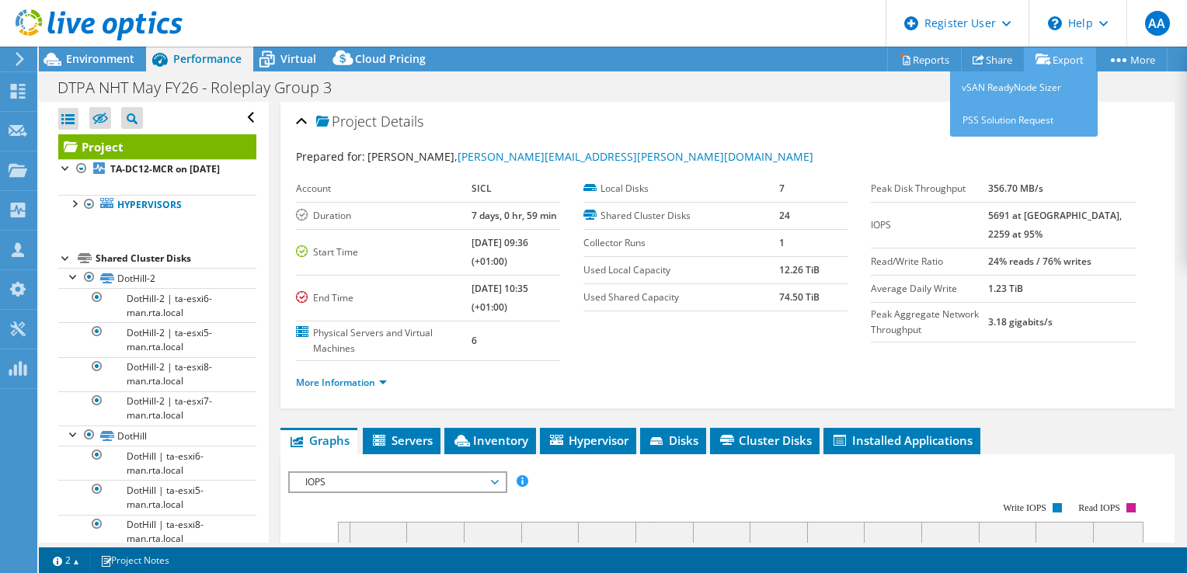
click at [1056, 57] on link "Export" at bounding box center [1060, 59] width 72 height 24
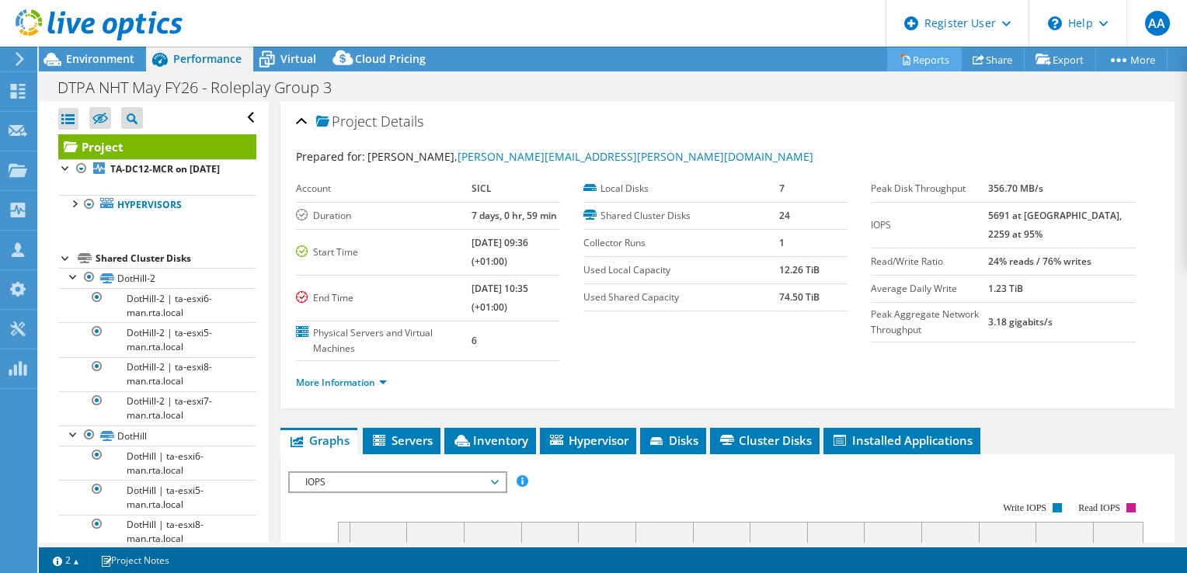
click at [901, 61] on link "Reports" at bounding box center [924, 59] width 75 height 24
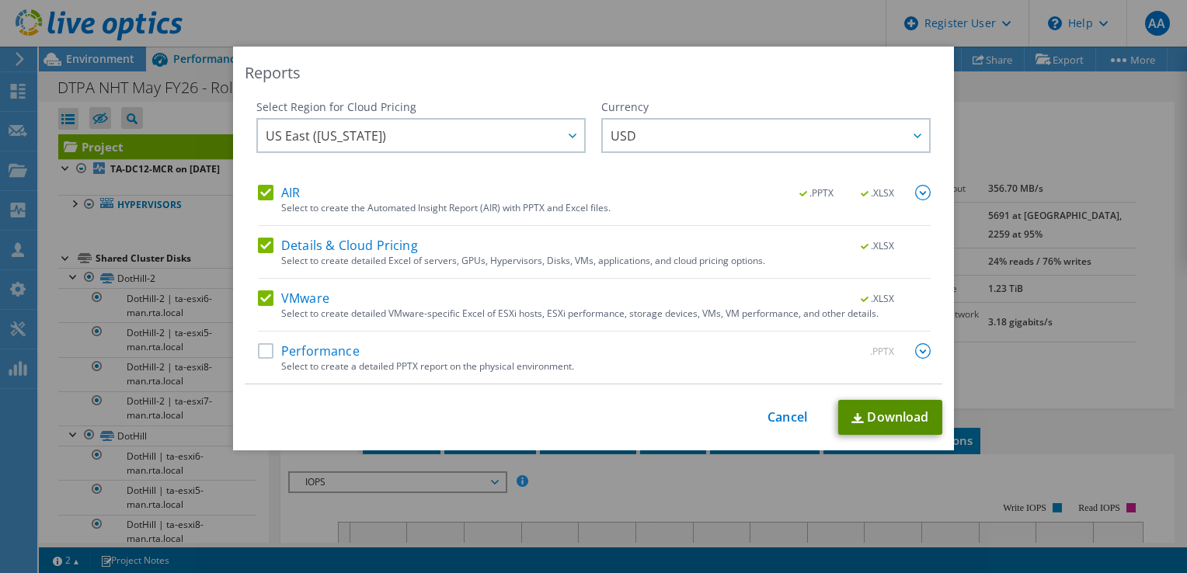
click at [932, 417] on link "Download" at bounding box center [890, 417] width 104 height 35
click at [721, 82] on div "Reports" at bounding box center [593, 73] width 697 height 22
click at [788, 417] on link "Cancel" at bounding box center [787, 417] width 40 height 15
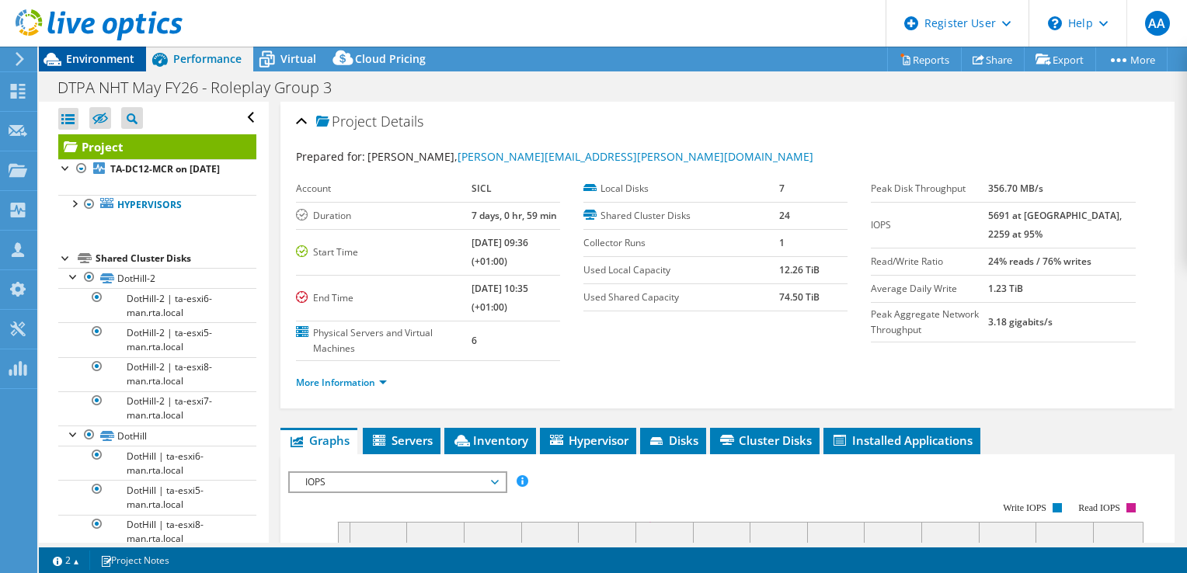
click at [74, 61] on span "Environment" at bounding box center [100, 58] width 68 height 15
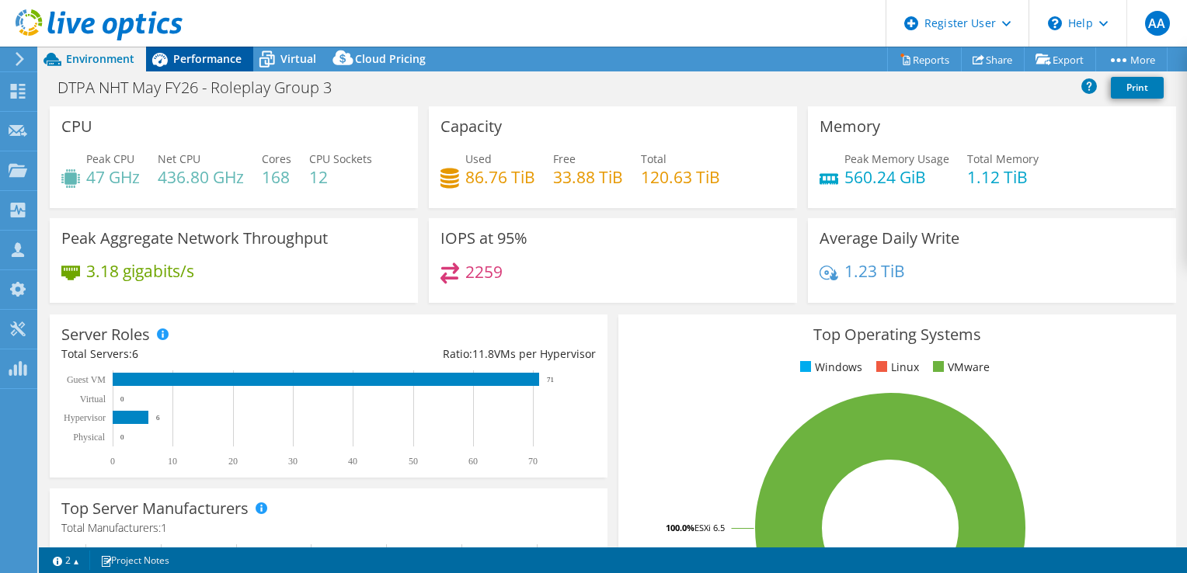
click at [162, 54] on icon at bounding box center [160, 60] width 16 height 14
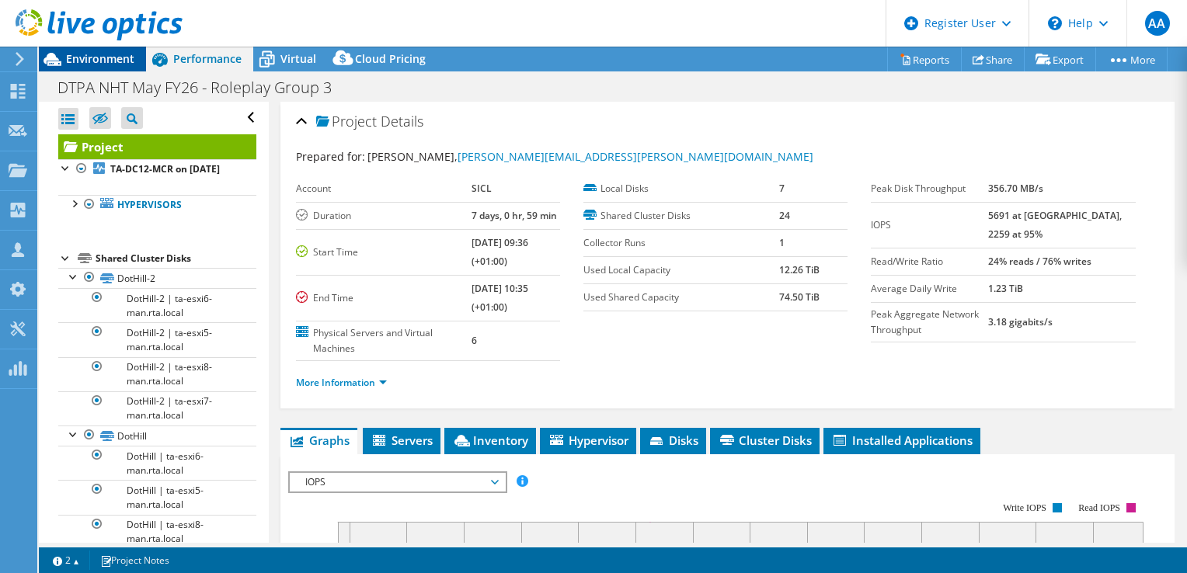
click at [78, 52] on span "Environment" at bounding box center [100, 58] width 68 height 15
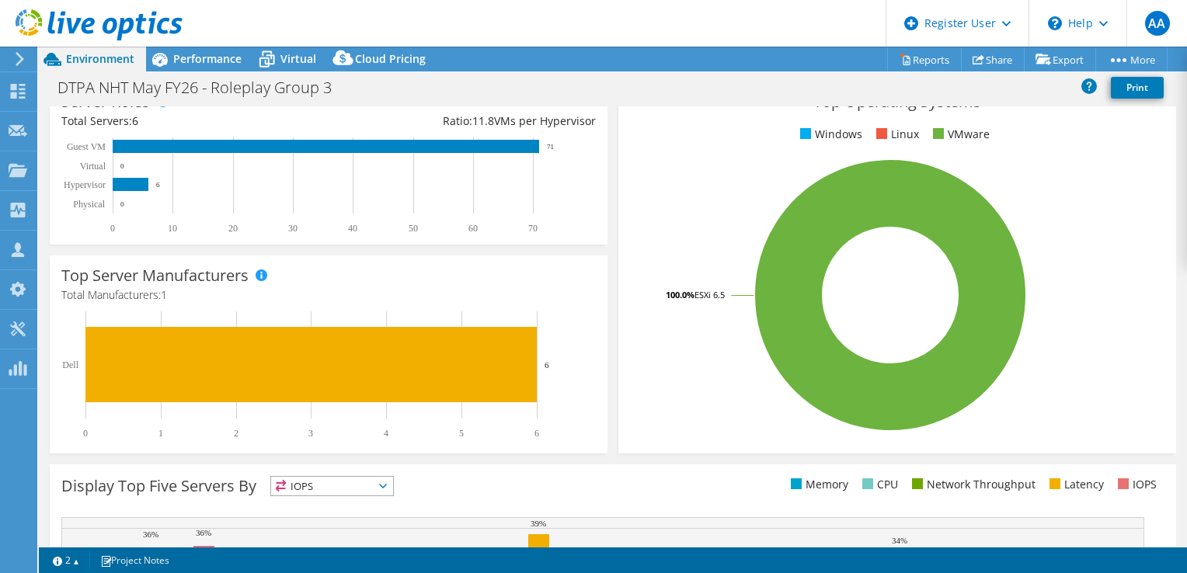
scroll to position [463, 0]
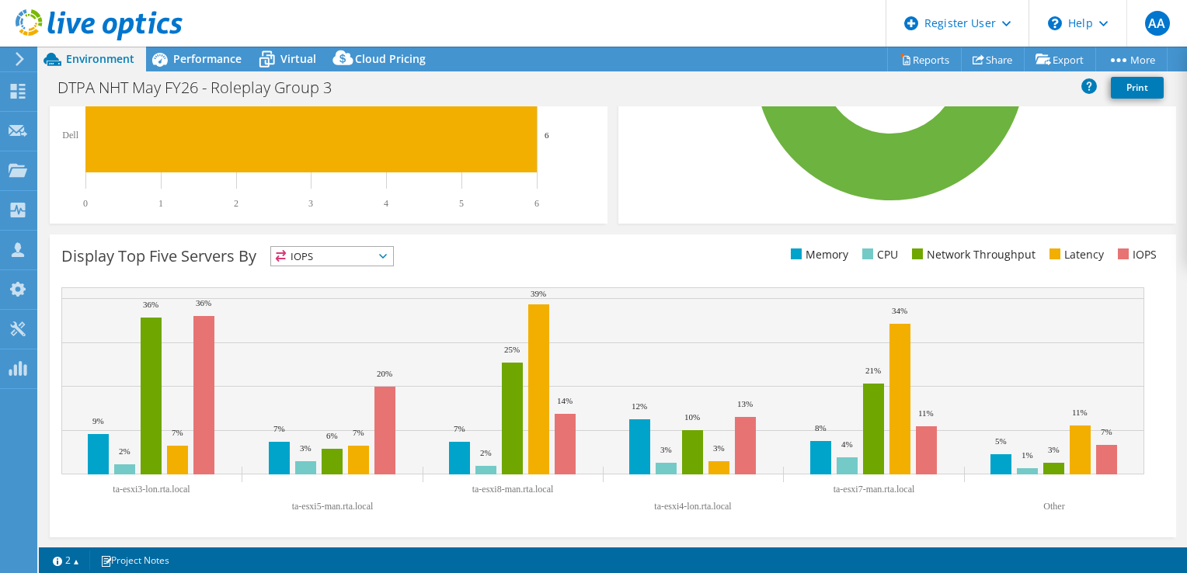
click at [348, 249] on span "IOPS" at bounding box center [332, 256] width 122 height 19
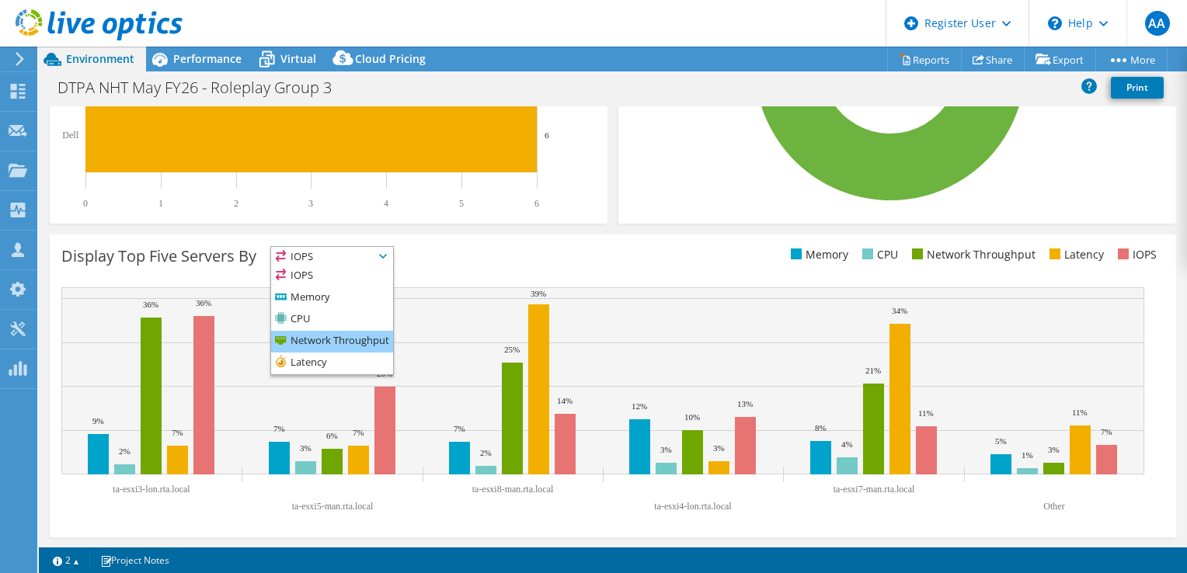
click at [353, 337] on li "Network Throughput" at bounding box center [332, 342] width 122 height 22
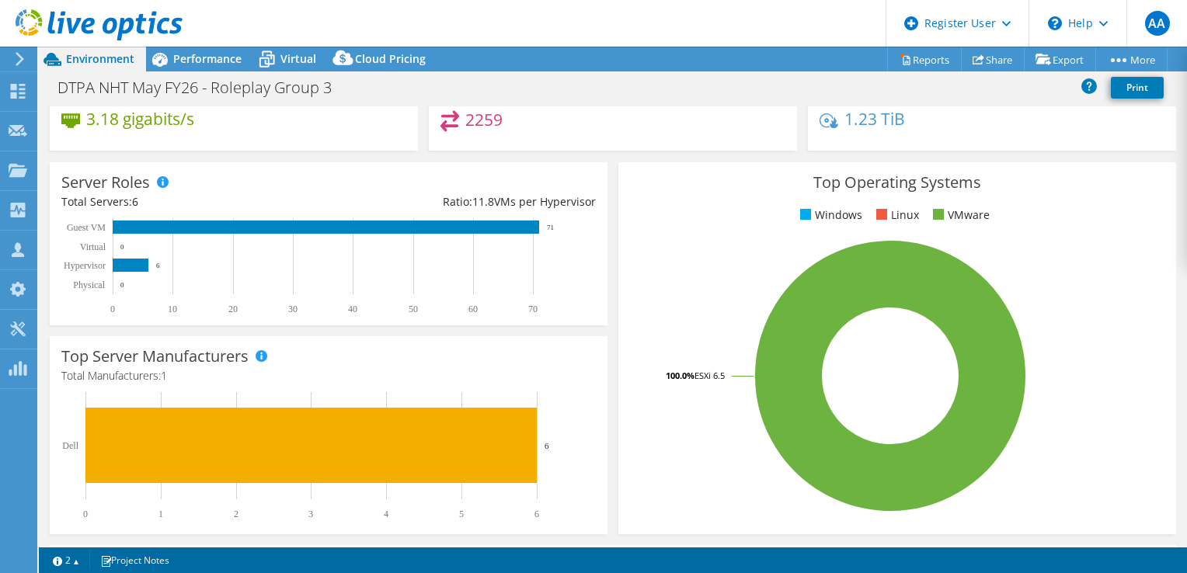
scroll to position [0, 0]
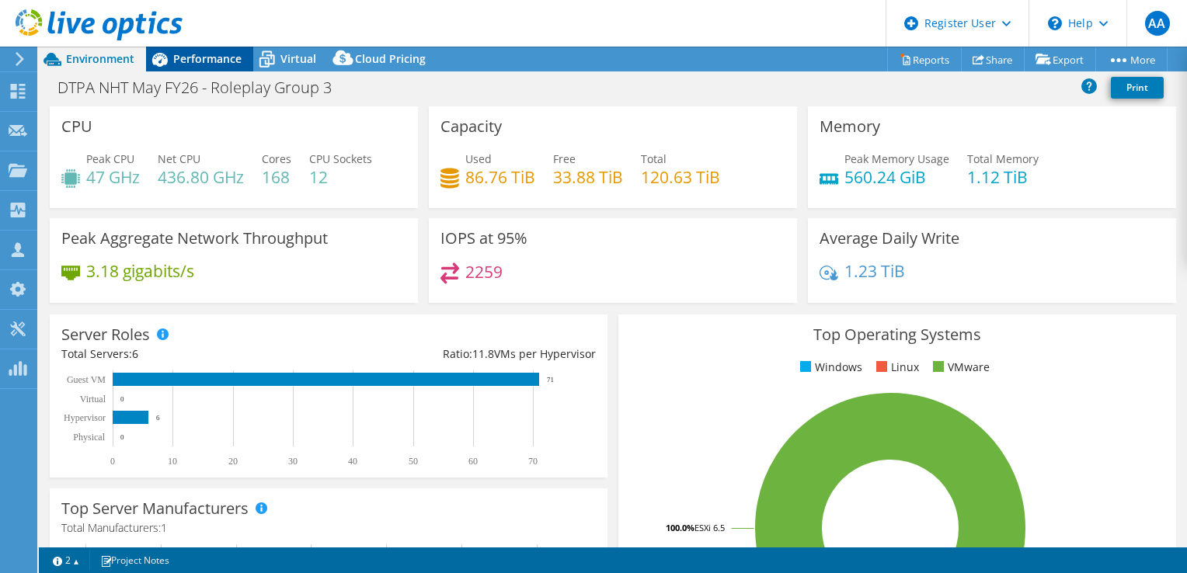
click at [200, 64] on span "Performance" at bounding box center [207, 58] width 68 height 15
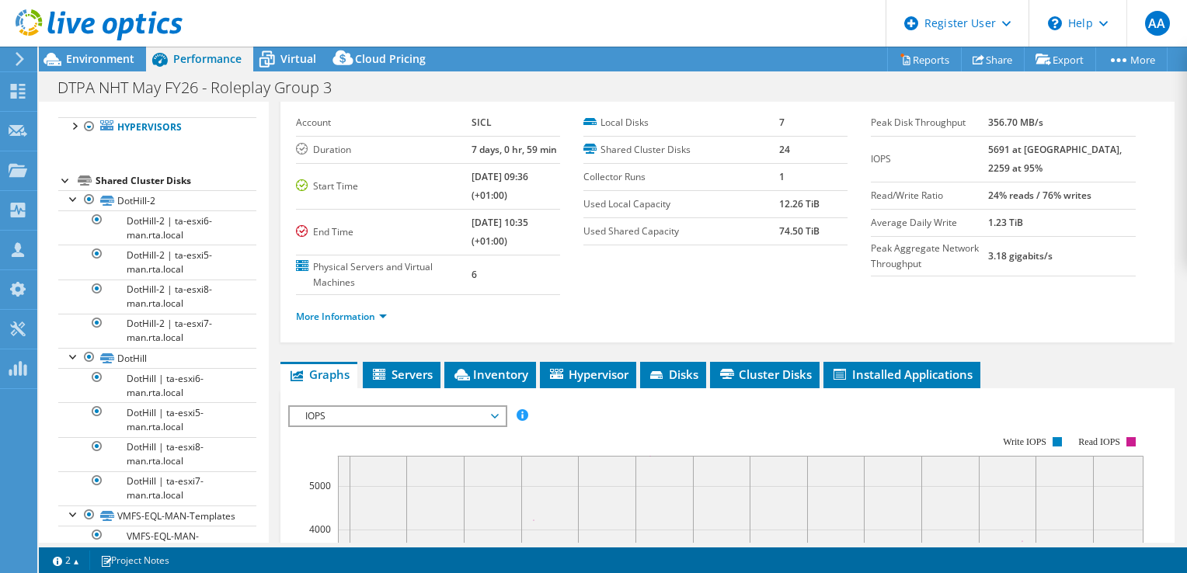
scroll to position [155, 0]
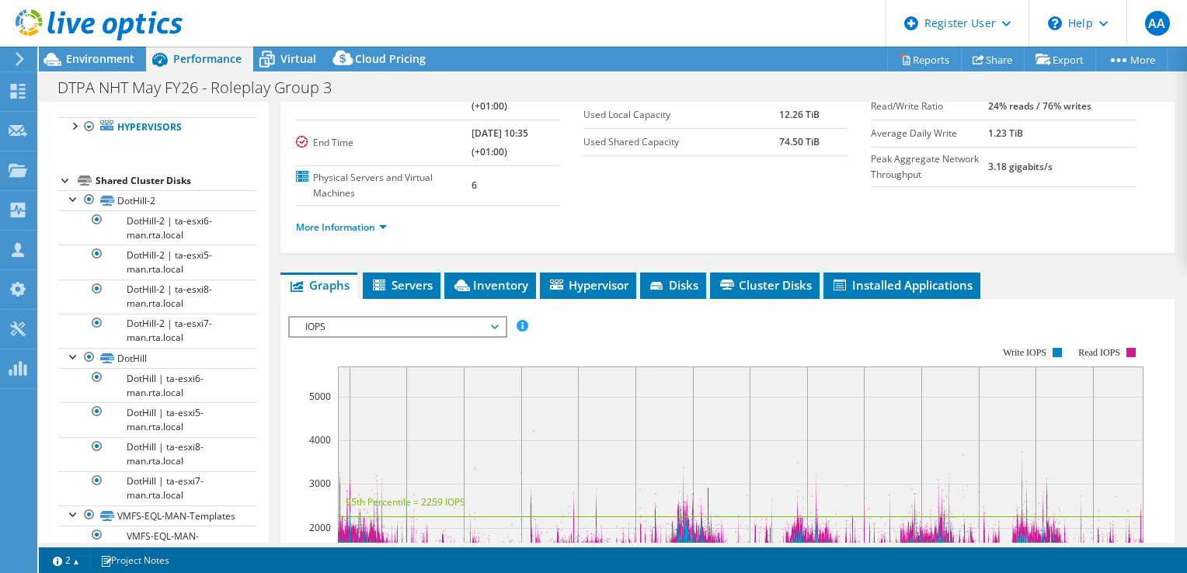
click at [381, 324] on span "IOPS" at bounding box center [397, 327] width 200 height 19
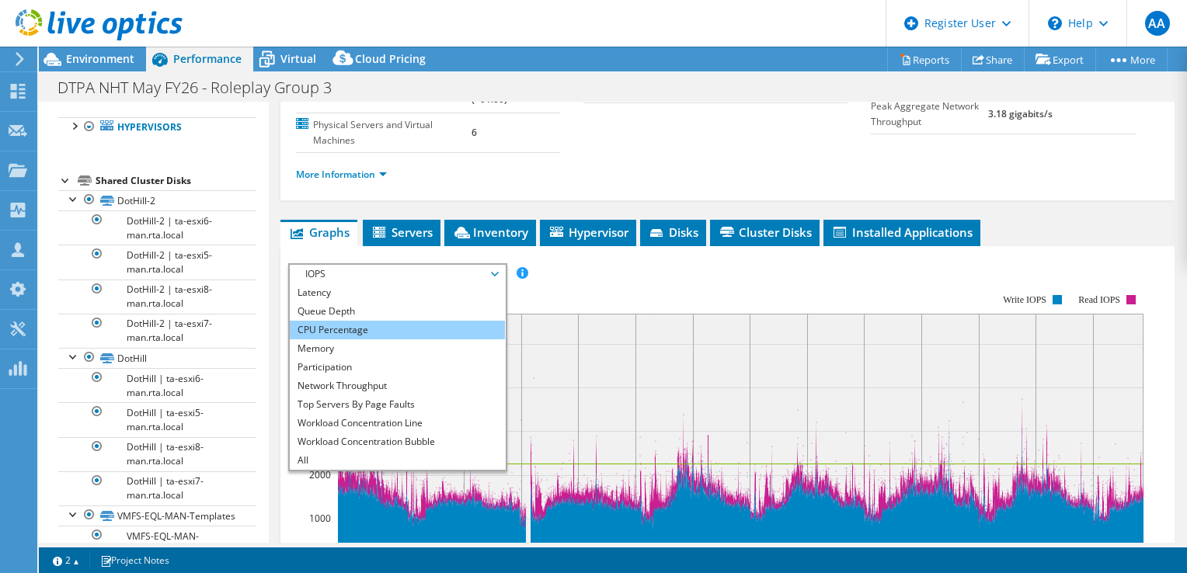
scroll to position [233, 0]
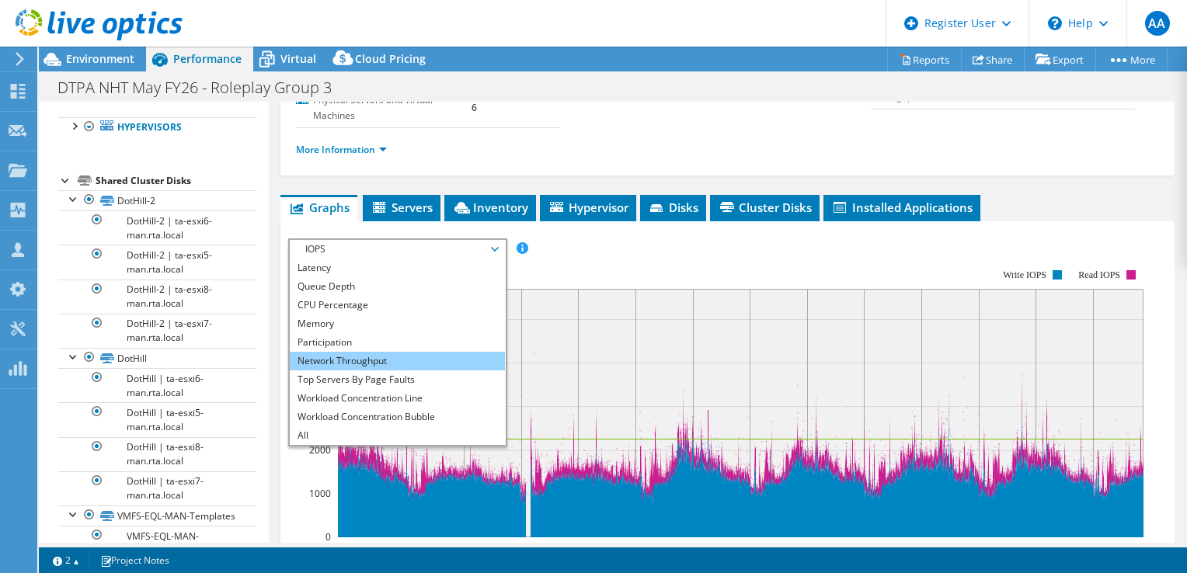
click at [391, 356] on li "Network Throughput" at bounding box center [397, 361] width 215 height 19
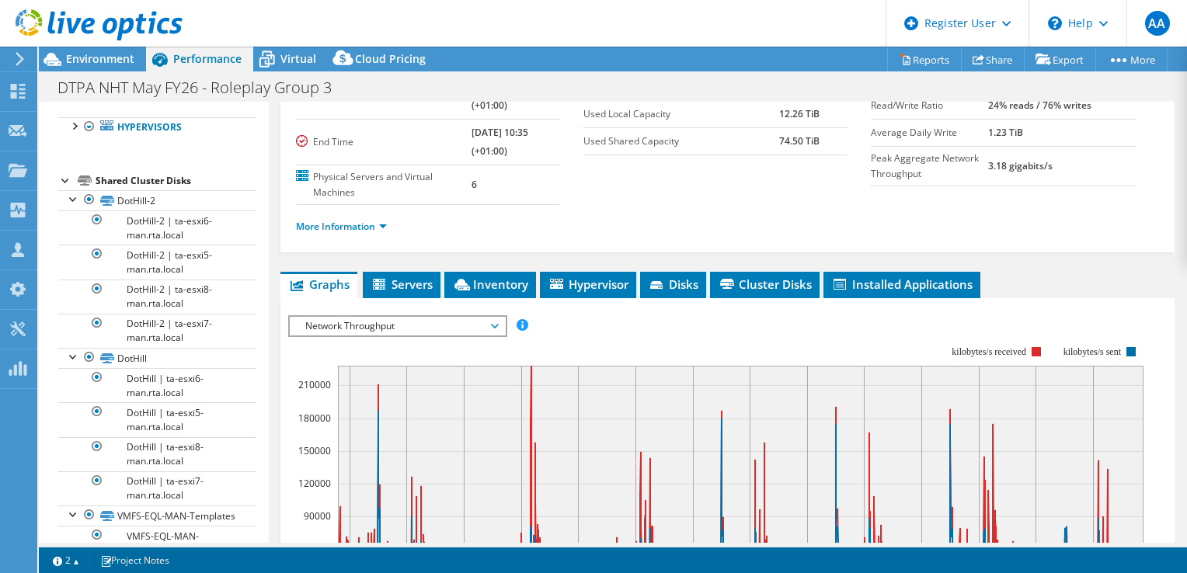
scroll to position [80, 0]
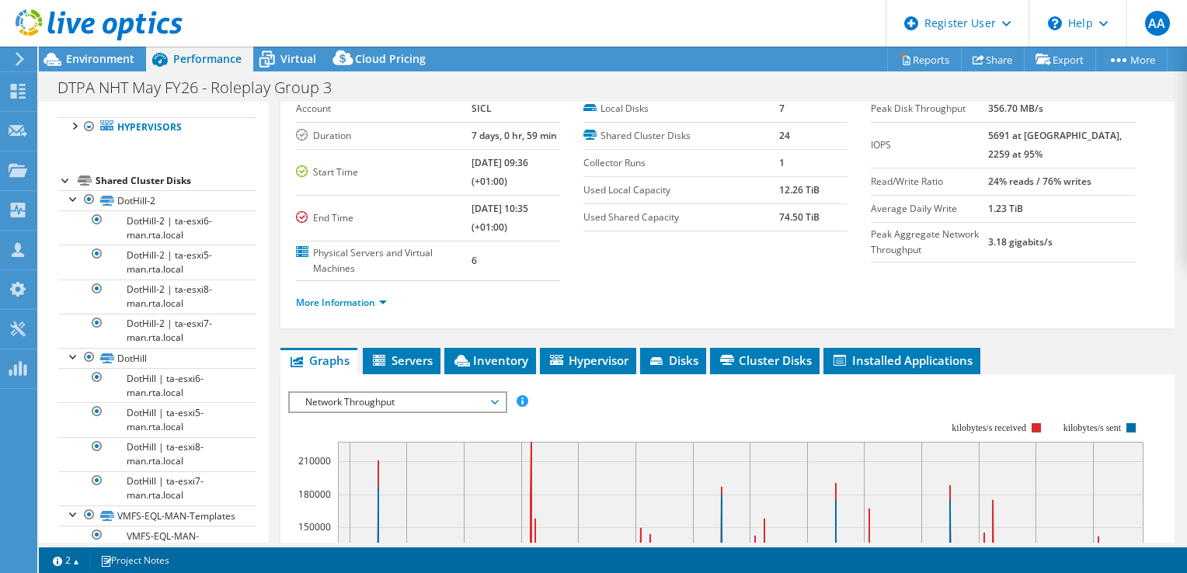
click at [398, 393] on span "Network Throughput" at bounding box center [397, 402] width 200 height 19
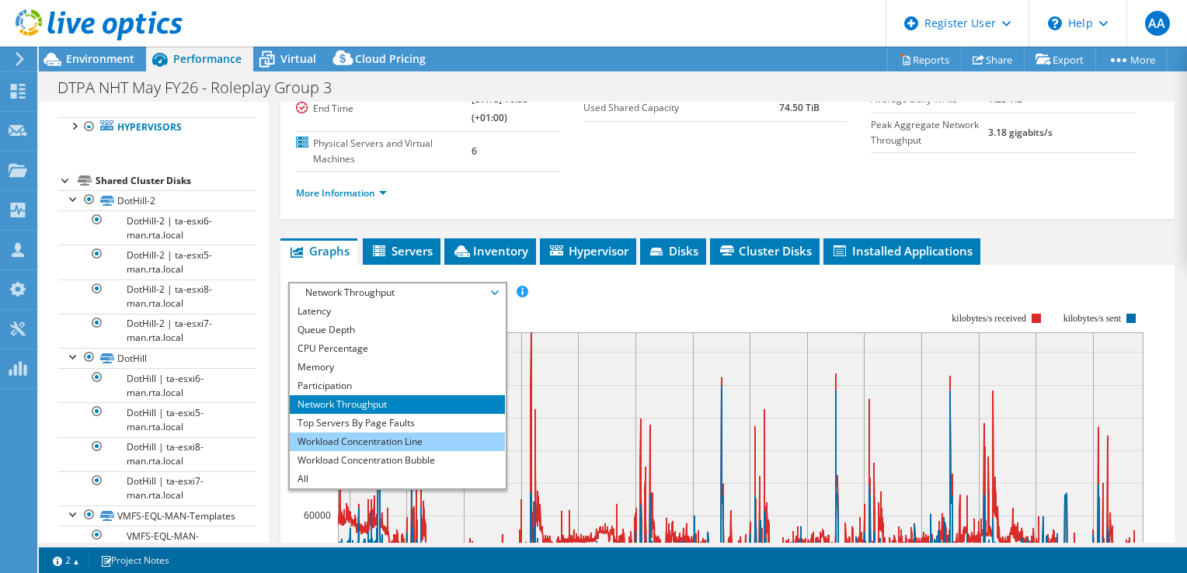
scroll to position [235, 0]
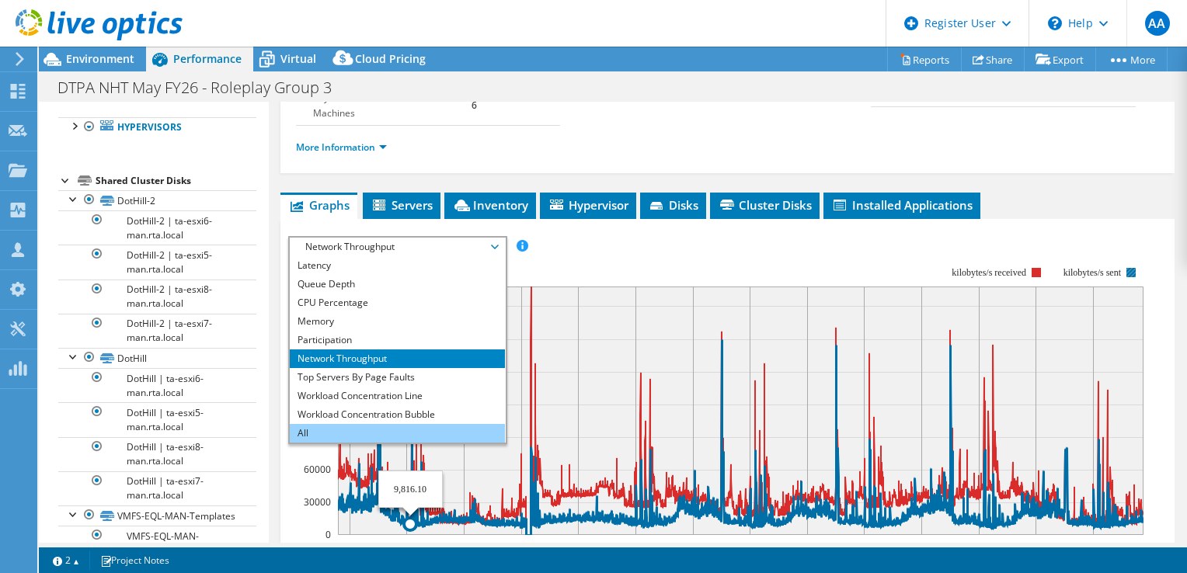
click at [366, 437] on li "All" at bounding box center [397, 433] width 215 height 19
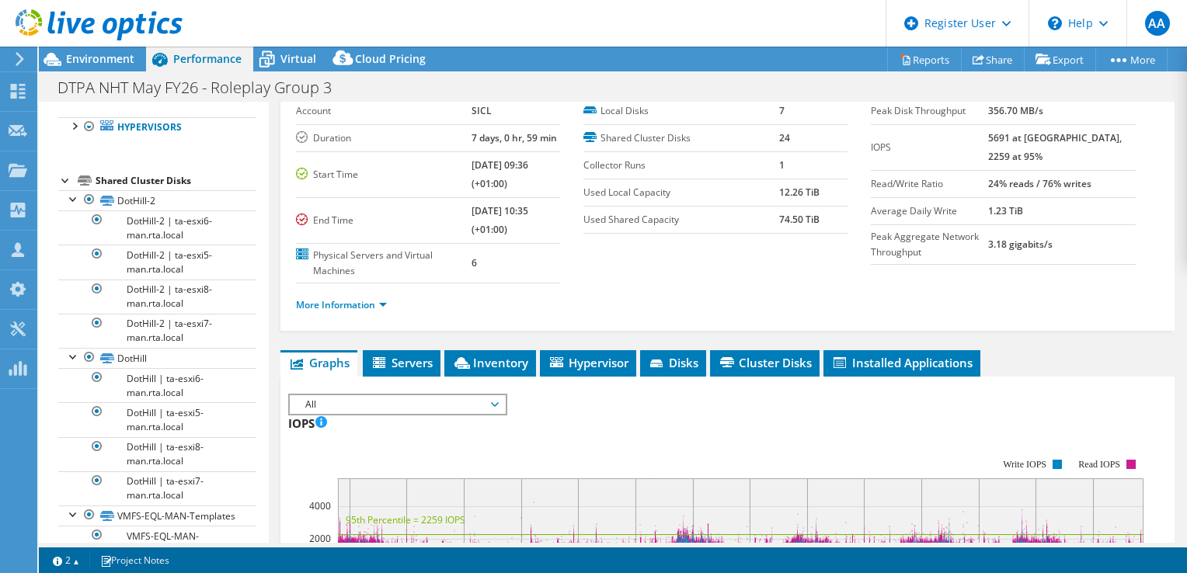
scroll to position [0, 0]
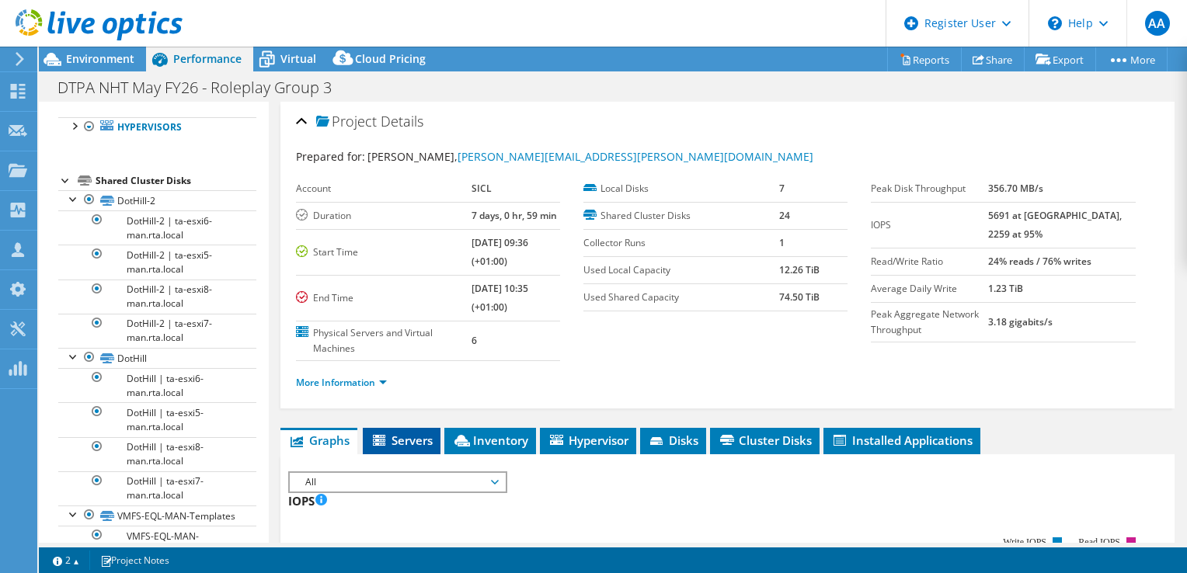
click at [417, 443] on span "Servers" at bounding box center [401, 441] width 62 height 16
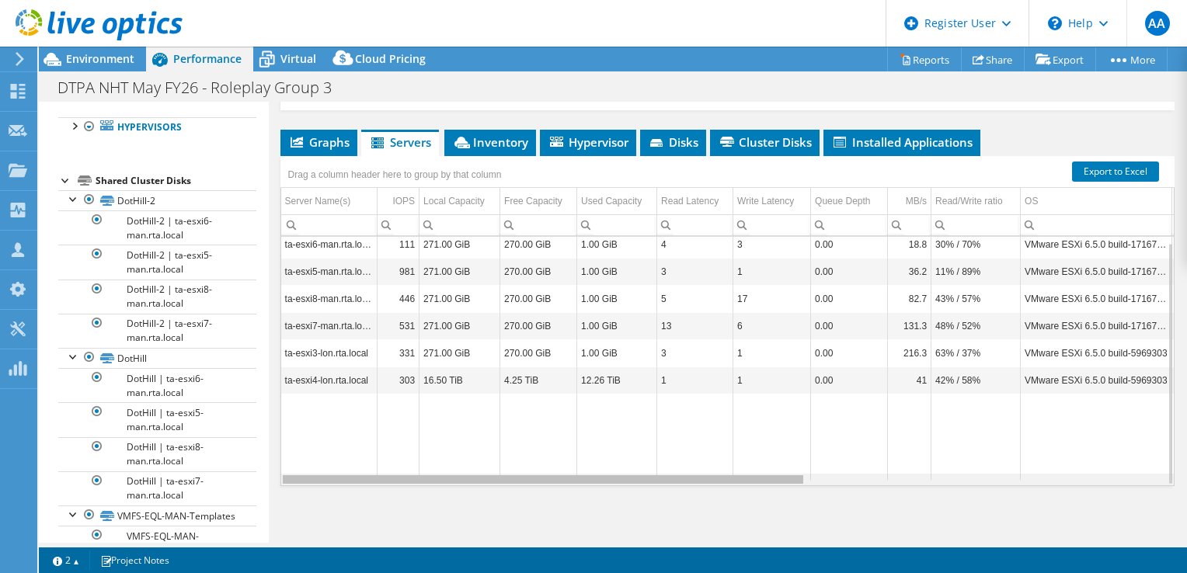
drag, startPoint x: 480, startPoint y: 481, endPoint x: 460, endPoint y: 470, distance: 22.9
click at [460, 471] on body "AA Dell User Aboumalik Anas [EMAIL_ADDRESS][DOMAIN_NAME] Dell My Profile Log Ou…" at bounding box center [593, 286] width 1187 height 573
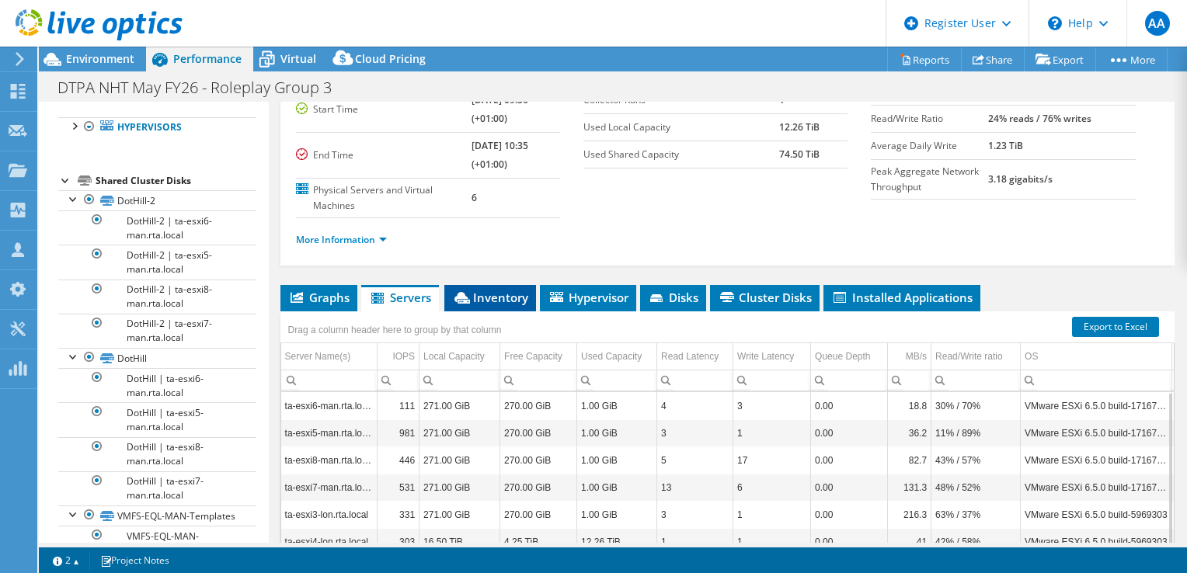
click at [491, 301] on span "Inventory" at bounding box center [490, 298] width 76 height 16
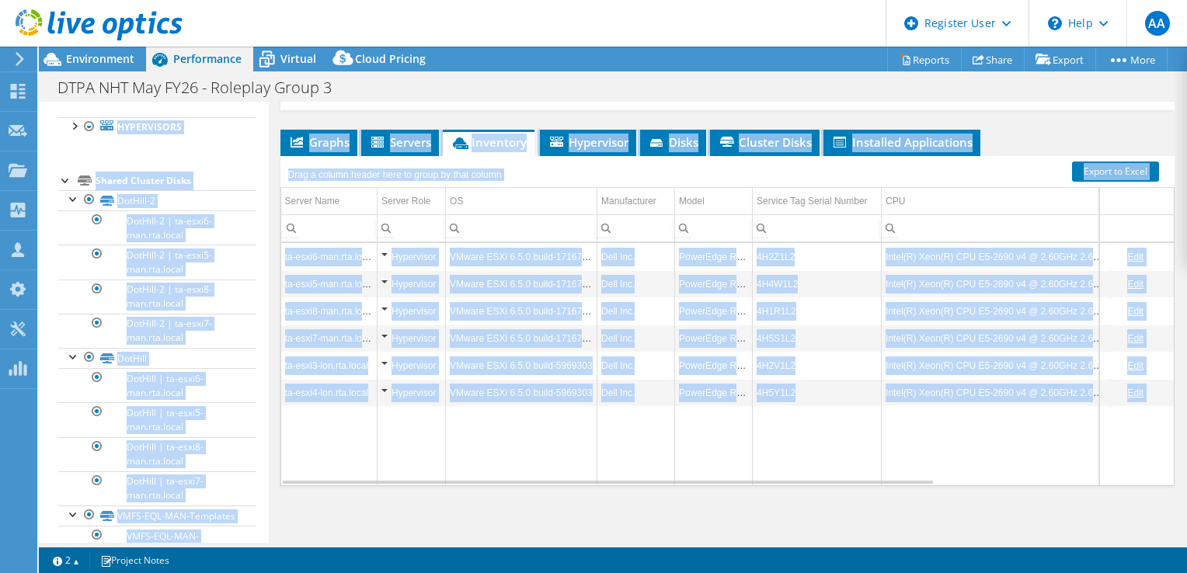
drag, startPoint x: 461, startPoint y: 545, endPoint x: 665, endPoint y: 551, distance: 203.6
click at [665, 551] on div "This project has been archived. No changes can be made, and graphs and summary …" at bounding box center [613, 310] width 1148 height 527
drag, startPoint x: 665, startPoint y: 551, endPoint x: 565, endPoint y: 486, distance: 119.6
click at [565, 486] on div "Graphs Servers Inventory Hypervisor Disks Cluster Disks Installed Applications …" at bounding box center [727, 324] width 894 height 388
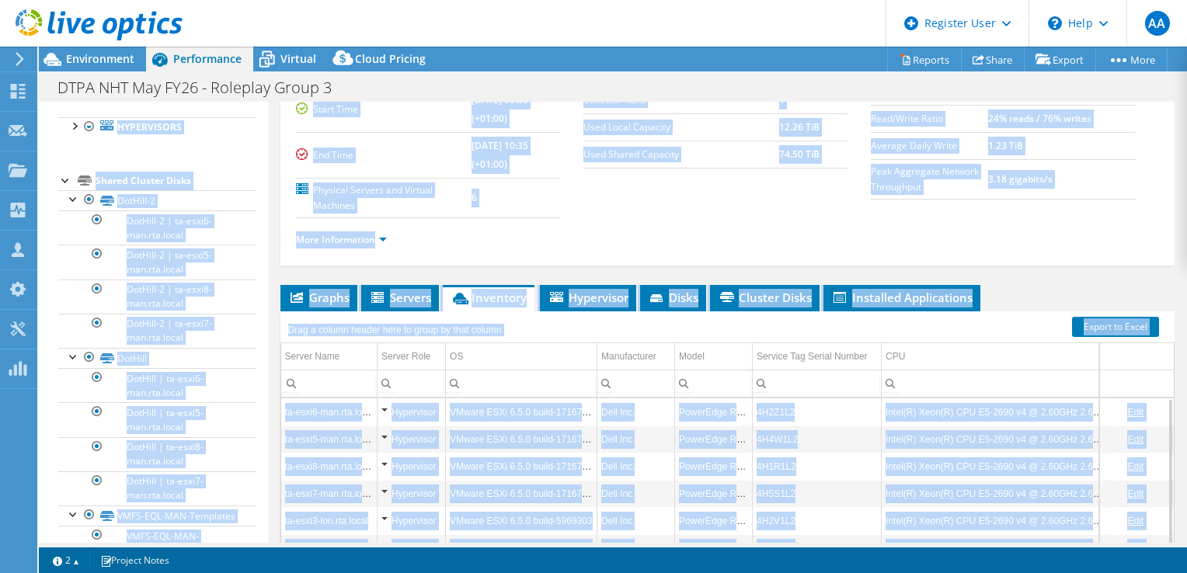
click at [534, 374] on input "Column OS, Filter cell" at bounding box center [521, 384] width 151 height 20
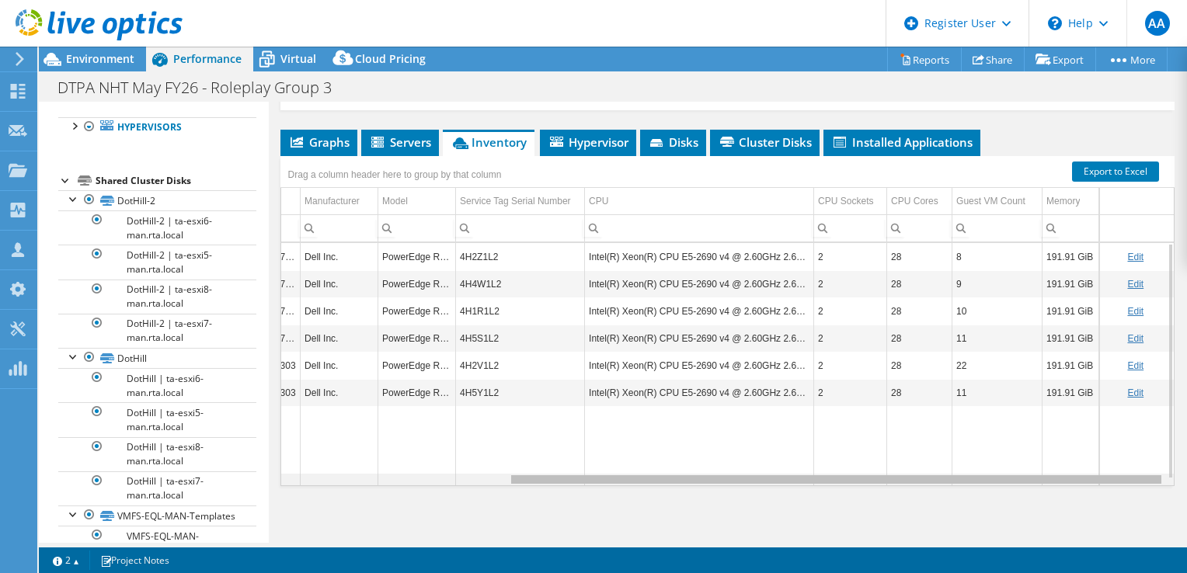
drag, startPoint x: 540, startPoint y: 480, endPoint x: 828, endPoint y: 482, distance: 288.1
click at [828, 482] on body "AA Dell User Aboumalik Anas [EMAIL_ADDRESS][DOMAIN_NAME] Dell My Profile Log Ou…" at bounding box center [593, 286] width 1187 height 573
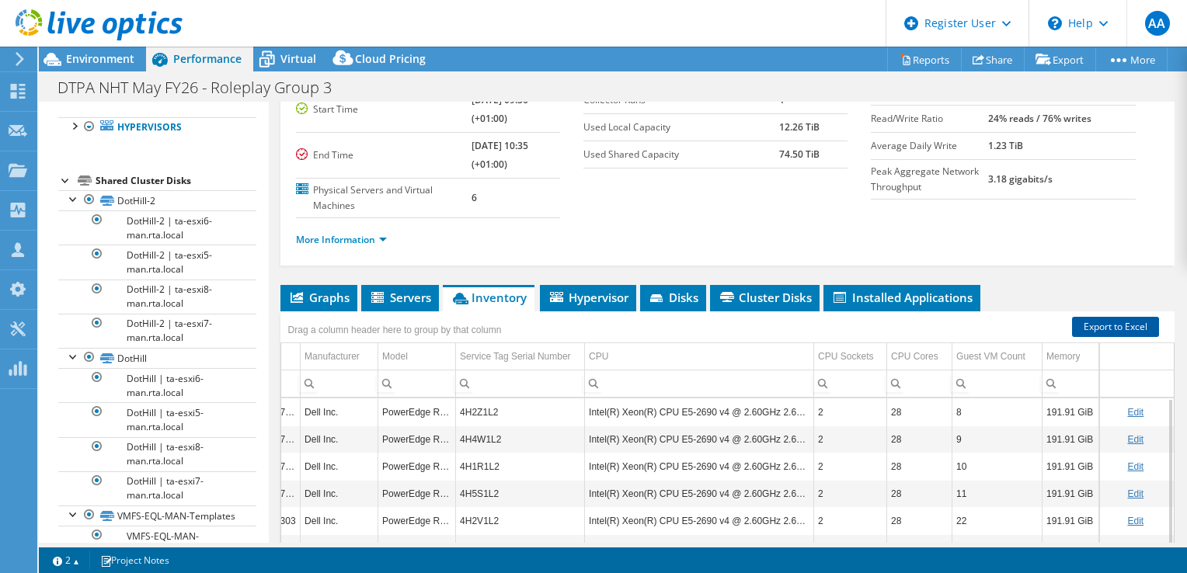
click at [1103, 322] on link "Export to Excel" at bounding box center [1115, 327] width 87 height 20
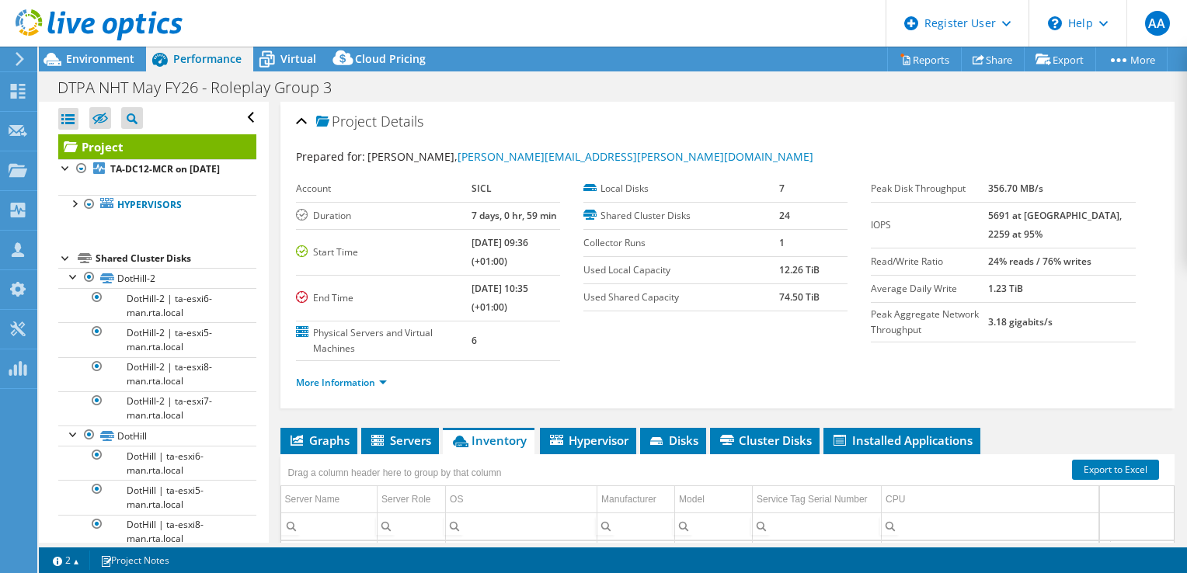
select select "USD"
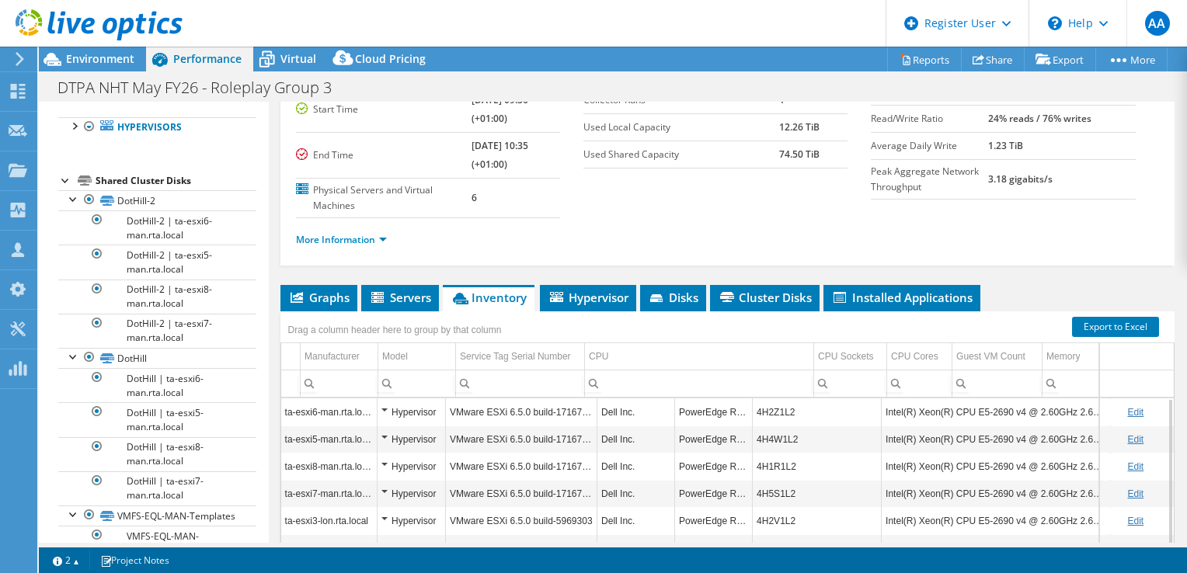
scroll to position [0, 308]
